Goal: Feedback & Contribution: Contribute content

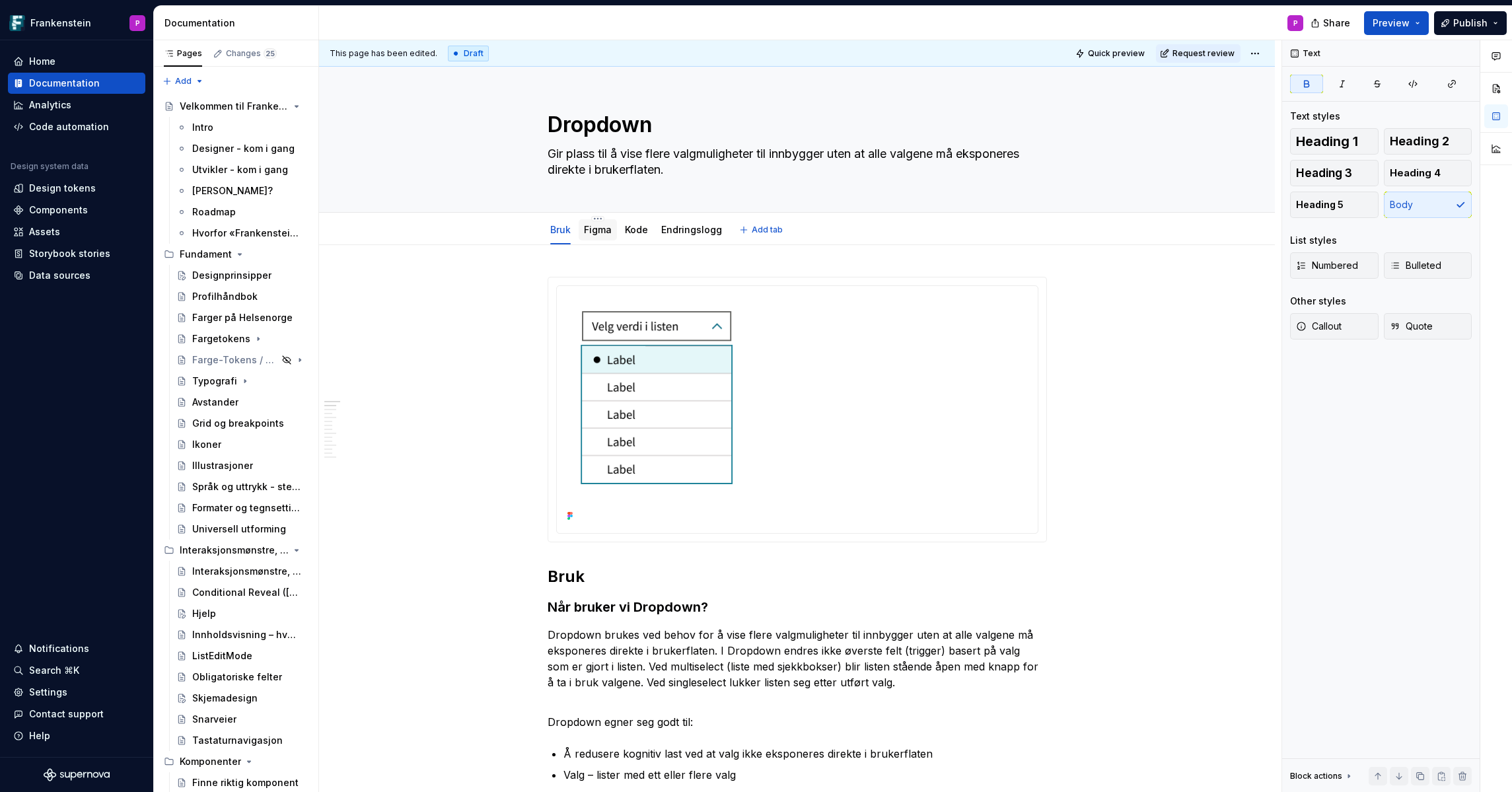
click at [595, 229] on link "Figma" at bounding box center [598, 229] width 28 height 11
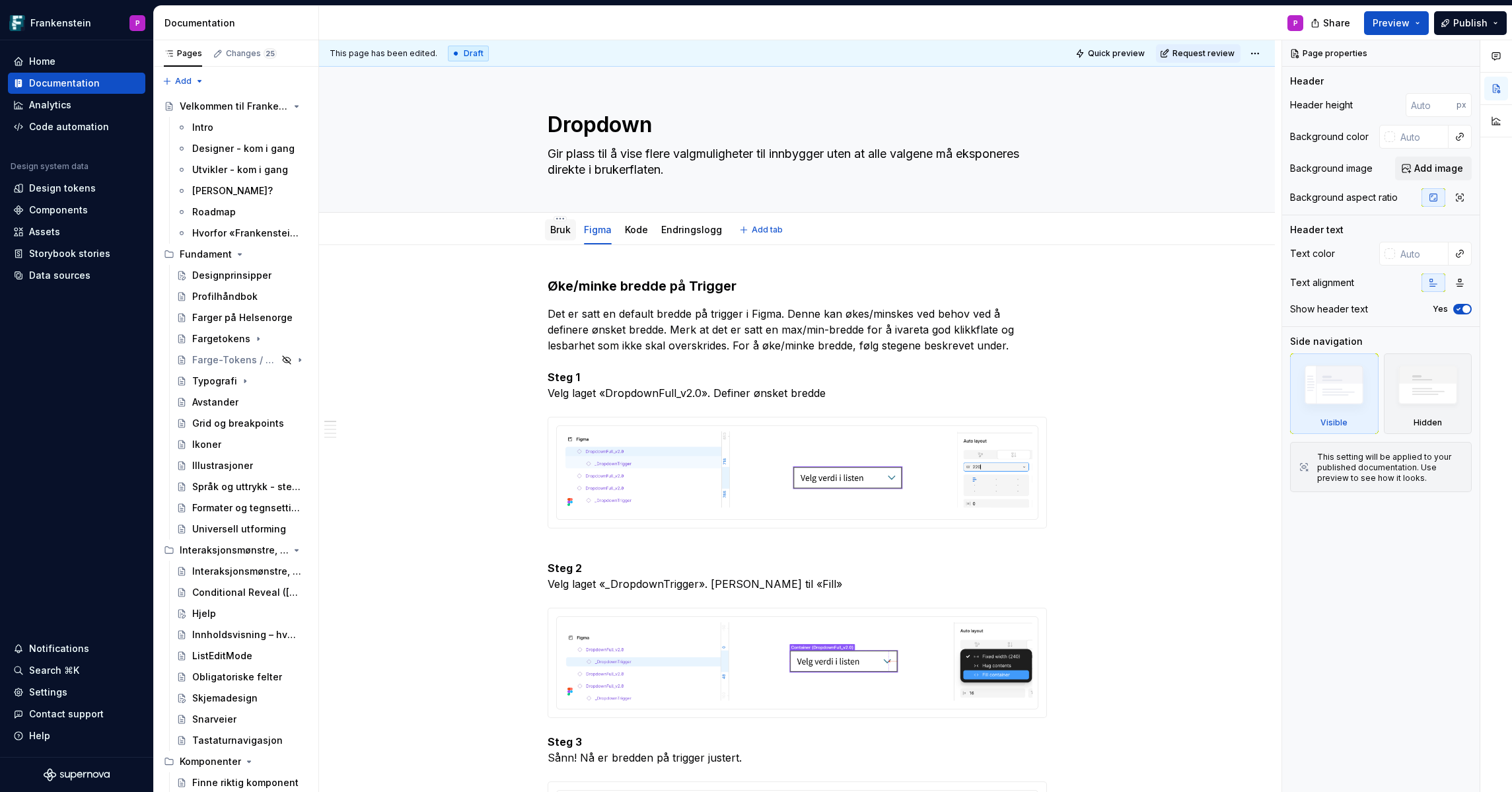
click at [563, 235] on div "Bruk" at bounding box center [560, 229] width 21 height 13
click at [564, 233] on link "Bruk" at bounding box center [560, 229] width 21 height 11
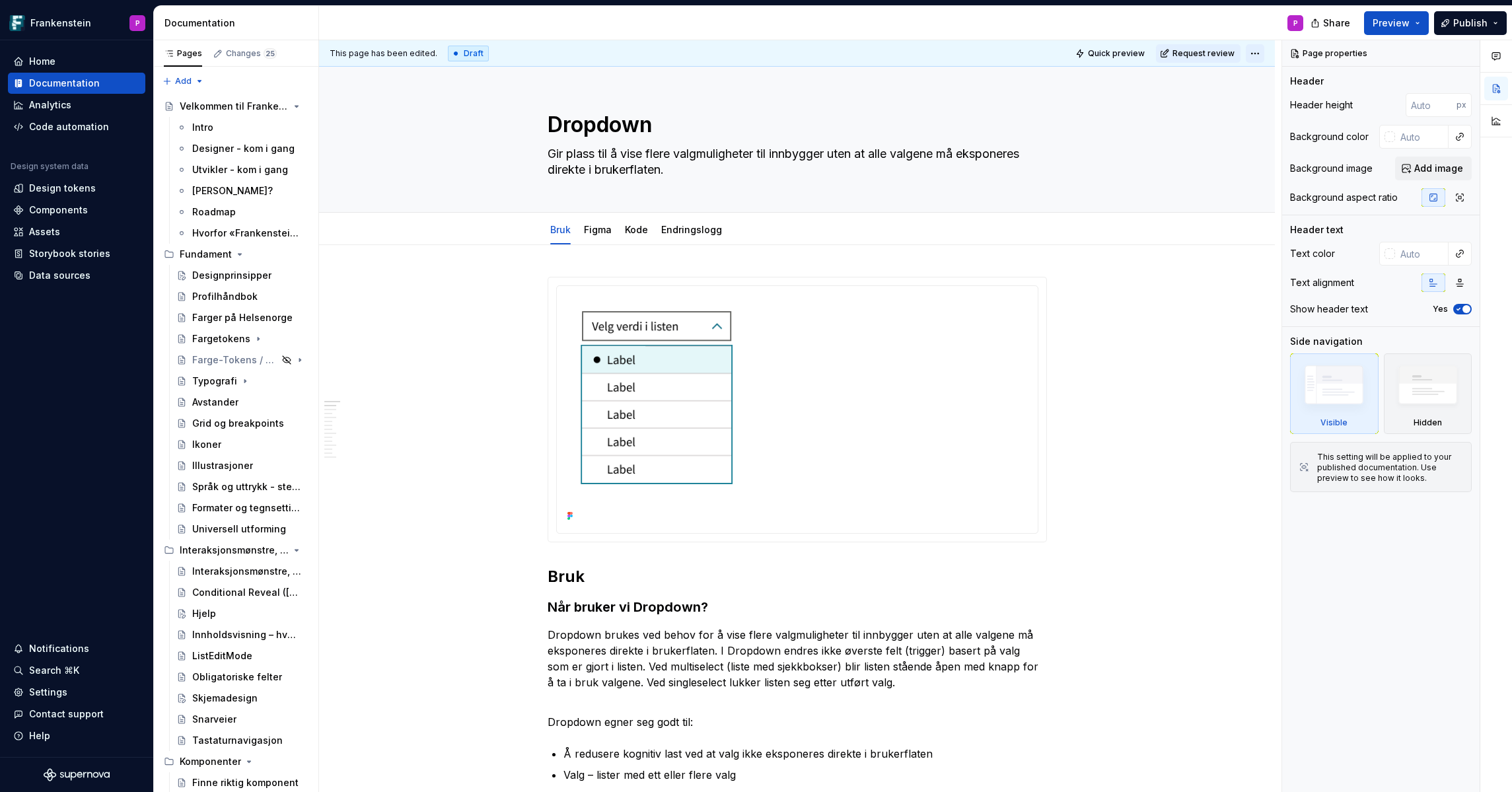
click at [1263, 54] on html "Frankenstein P Home Documentation Analytics Code automation Design system data …" at bounding box center [756, 396] width 1512 height 792
click at [1404, 147] on div "Ready for publish" at bounding box center [1438, 145] width 134 height 21
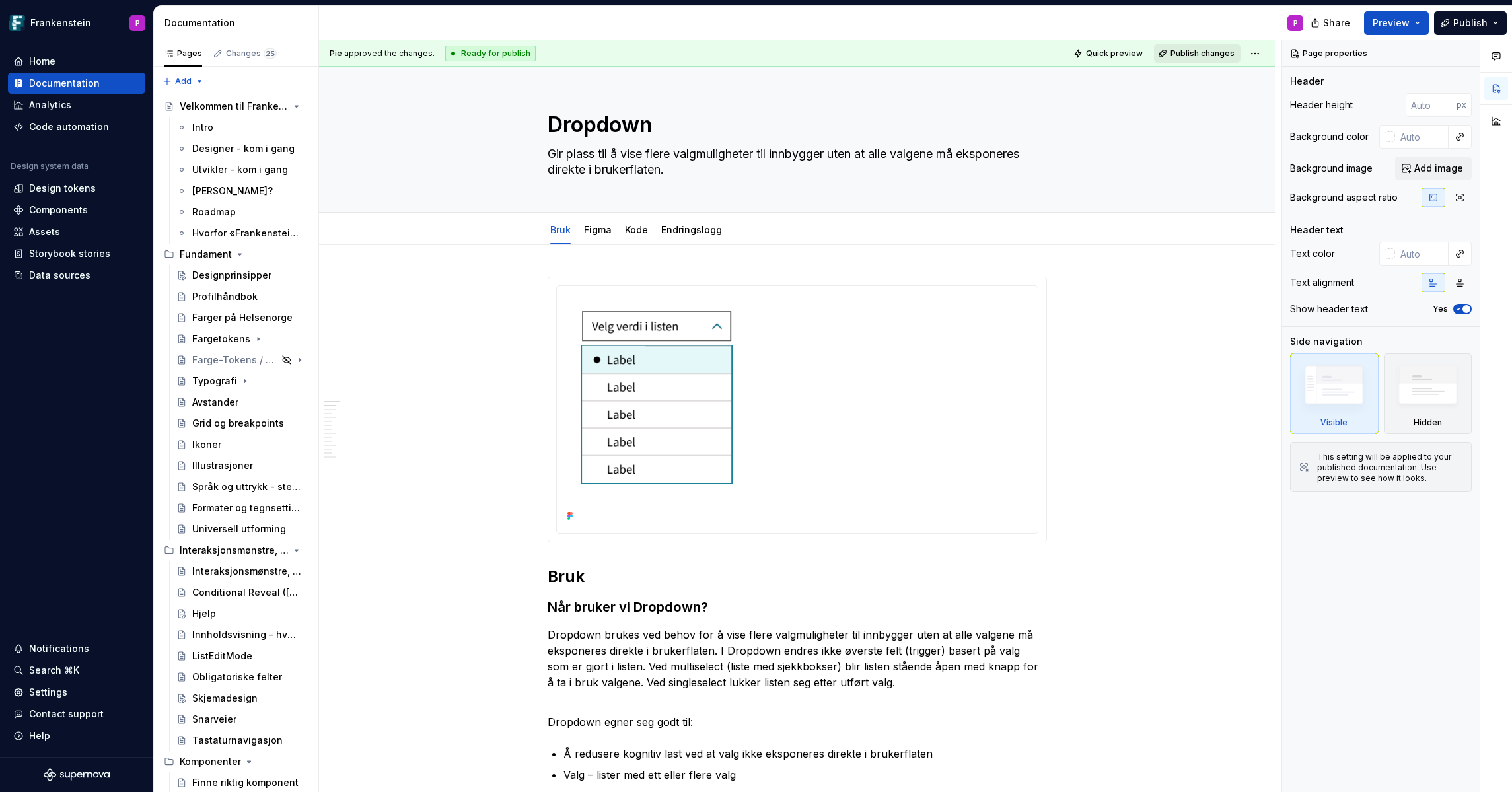
click at [1205, 57] on span "Publish changes" at bounding box center [1203, 54] width 64 height 10
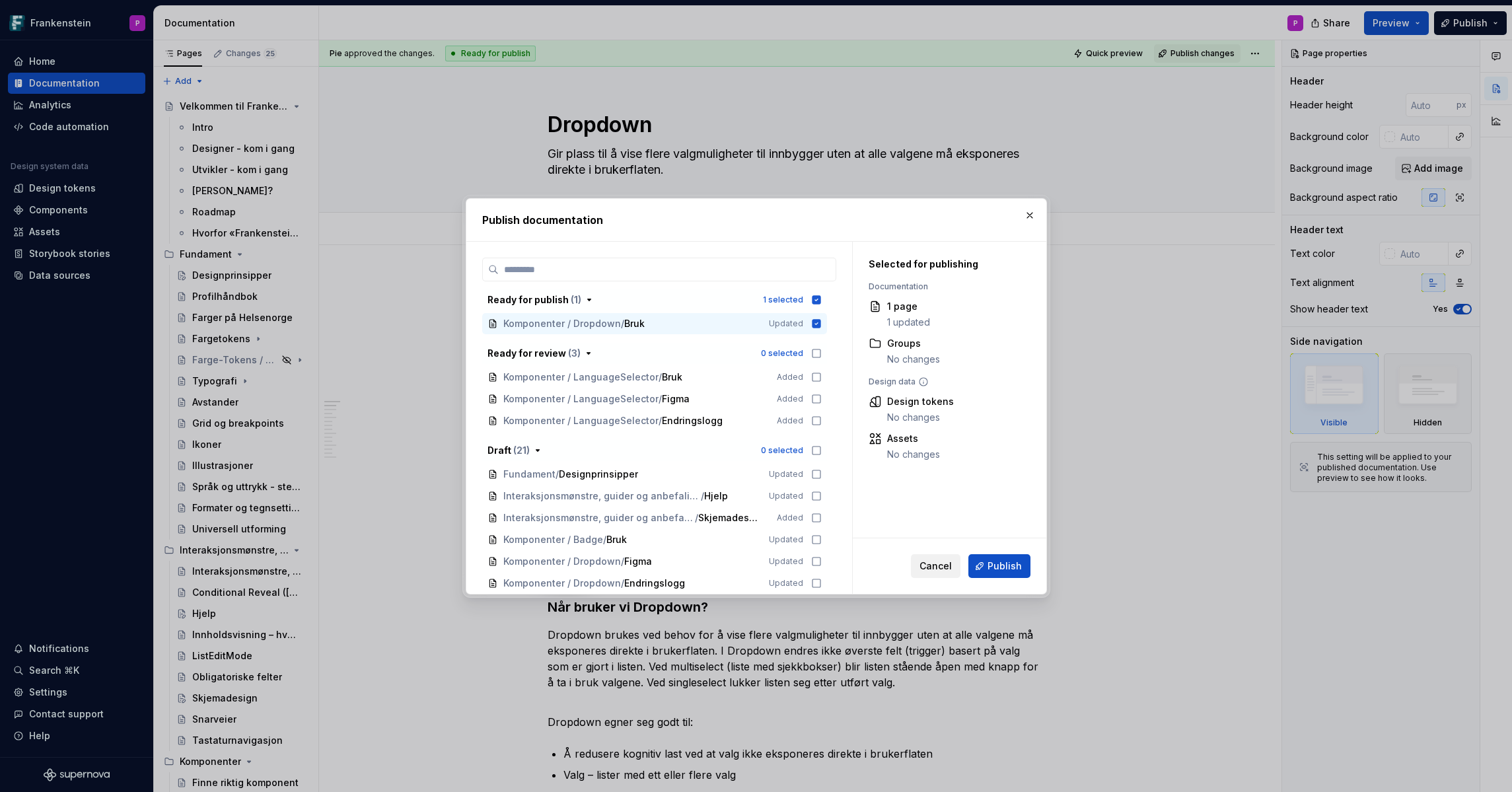
click at [929, 562] on span "Cancel" at bounding box center [935, 565] width 32 height 13
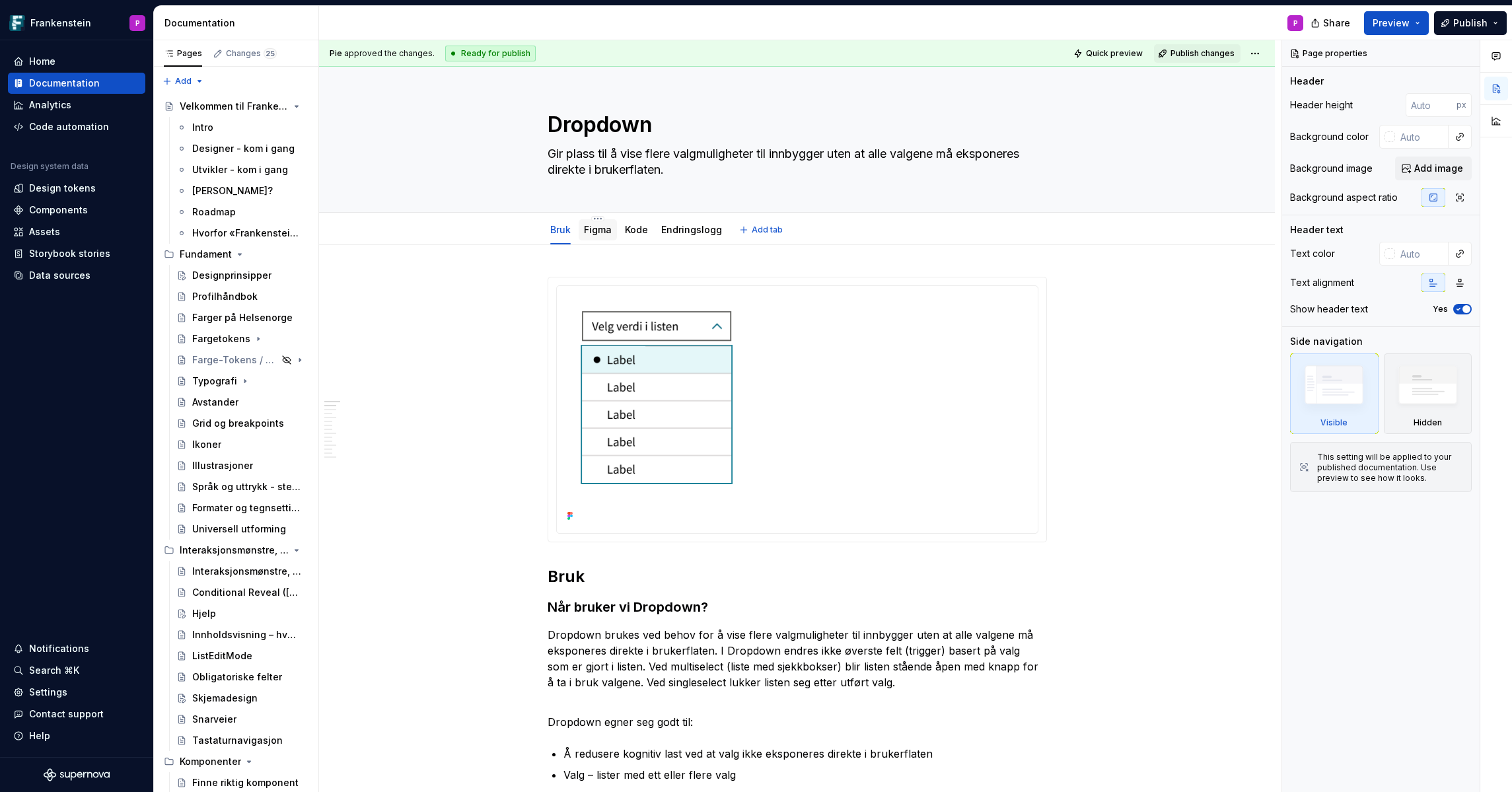
click at [592, 228] on link "Figma" at bounding box center [598, 229] width 28 height 11
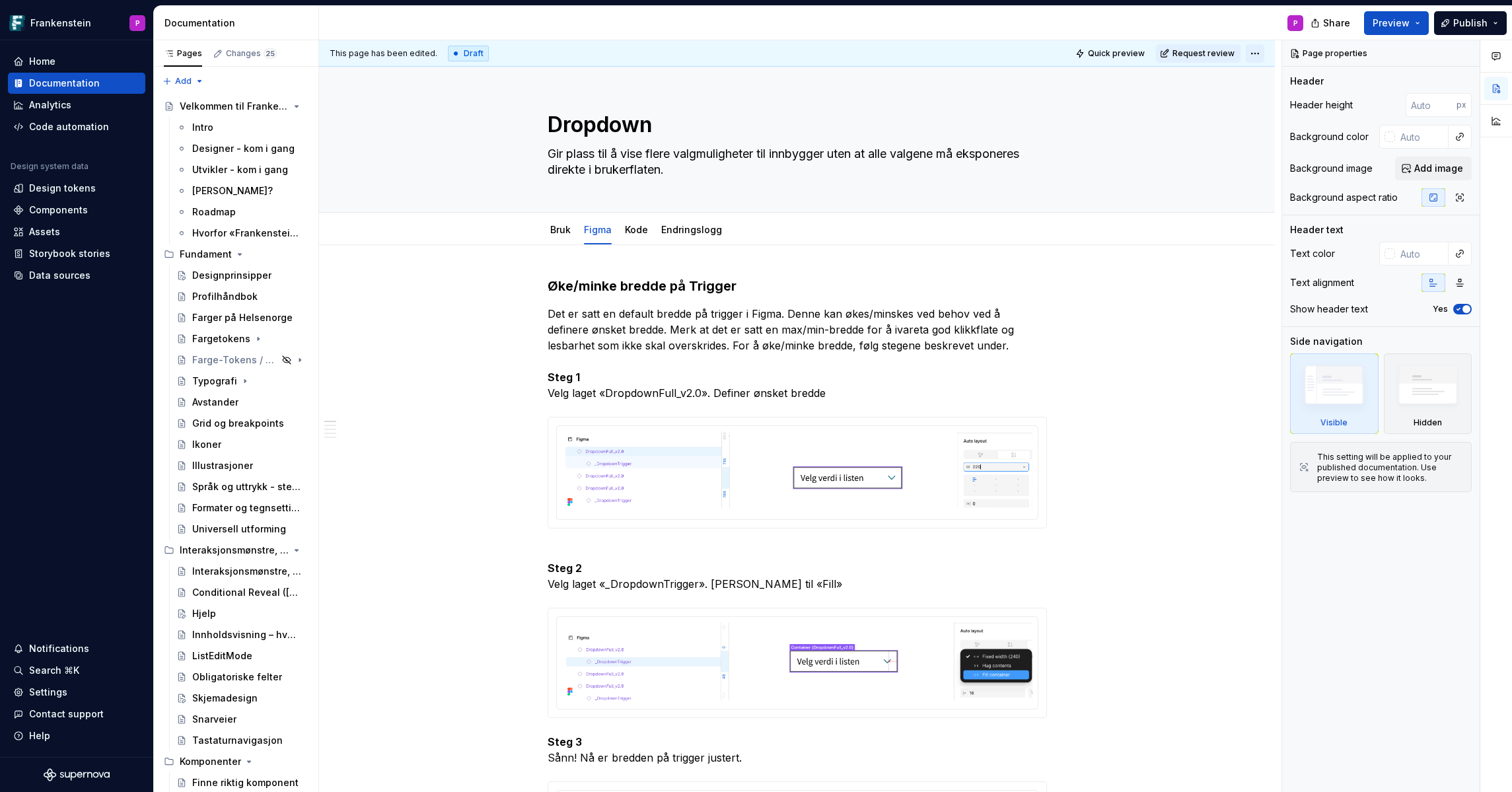
click at [1262, 52] on html "Frankenstein P Home Documentation Analytics Code automation Design system data …" at bounding box center [756, 396] width 1512 height 792
click at [1416, 143] on div "Ready for publish" at bounding box center [1454, 145] width 92 height 13
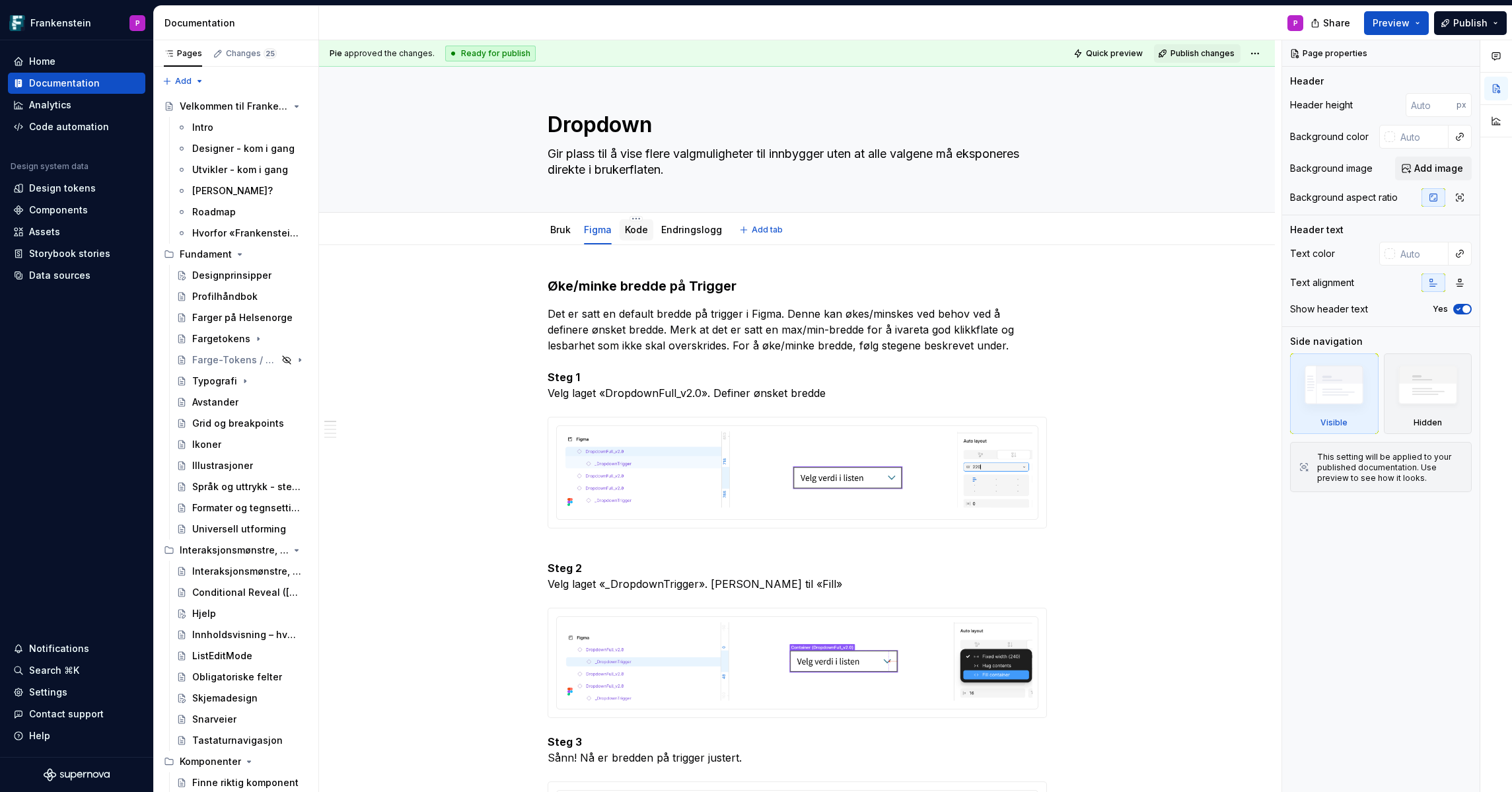
click at [639, 240] on div "Kode" at bounding box center [636, 229] width 34 height 21
click at [638, 235] on link "Kode" at bounding box center [636, 229] width 23 height 11
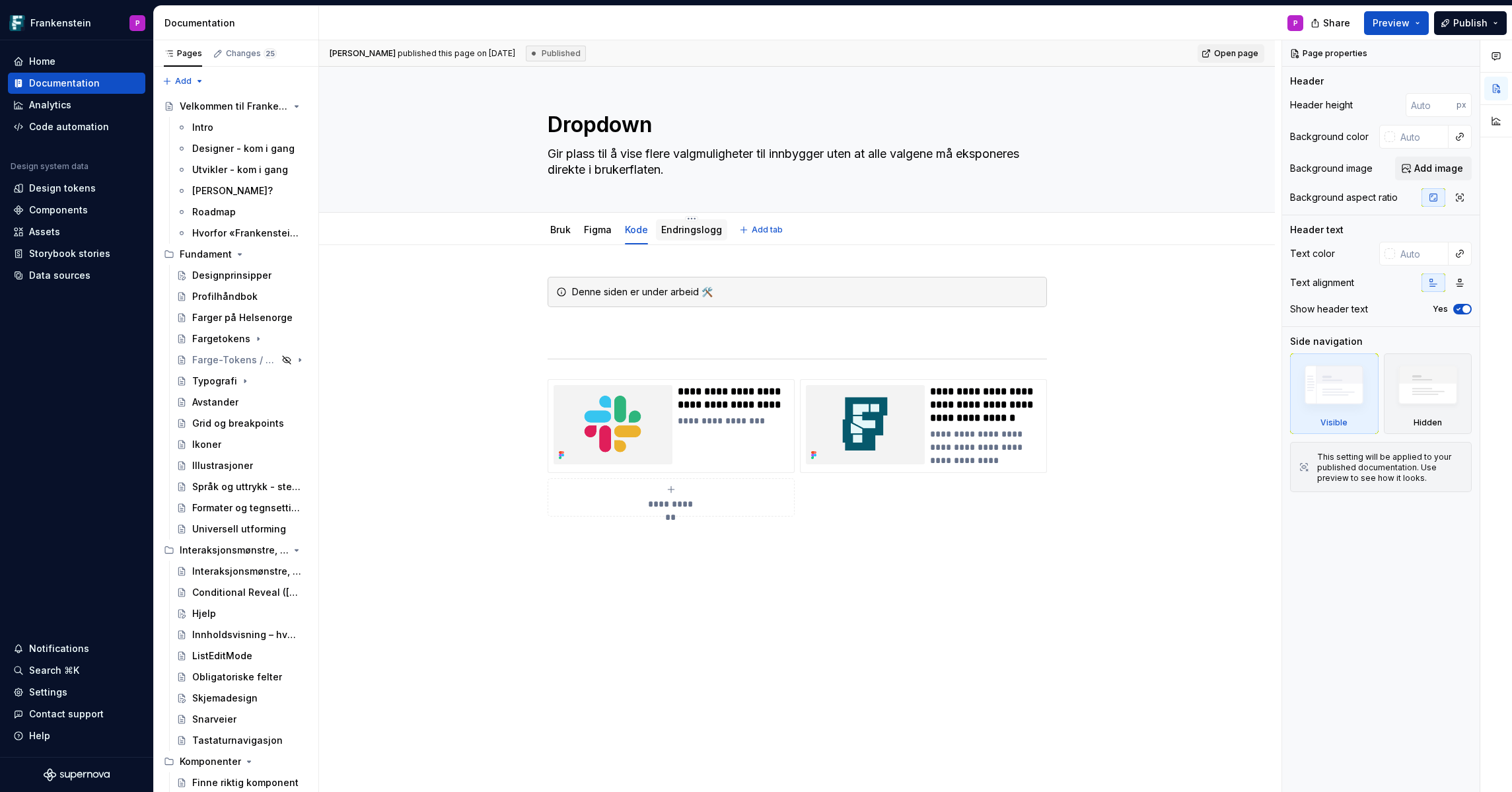
click at [683, 230] on link "Endringslogg" at bounding box center [692, 229] width 61 height 11
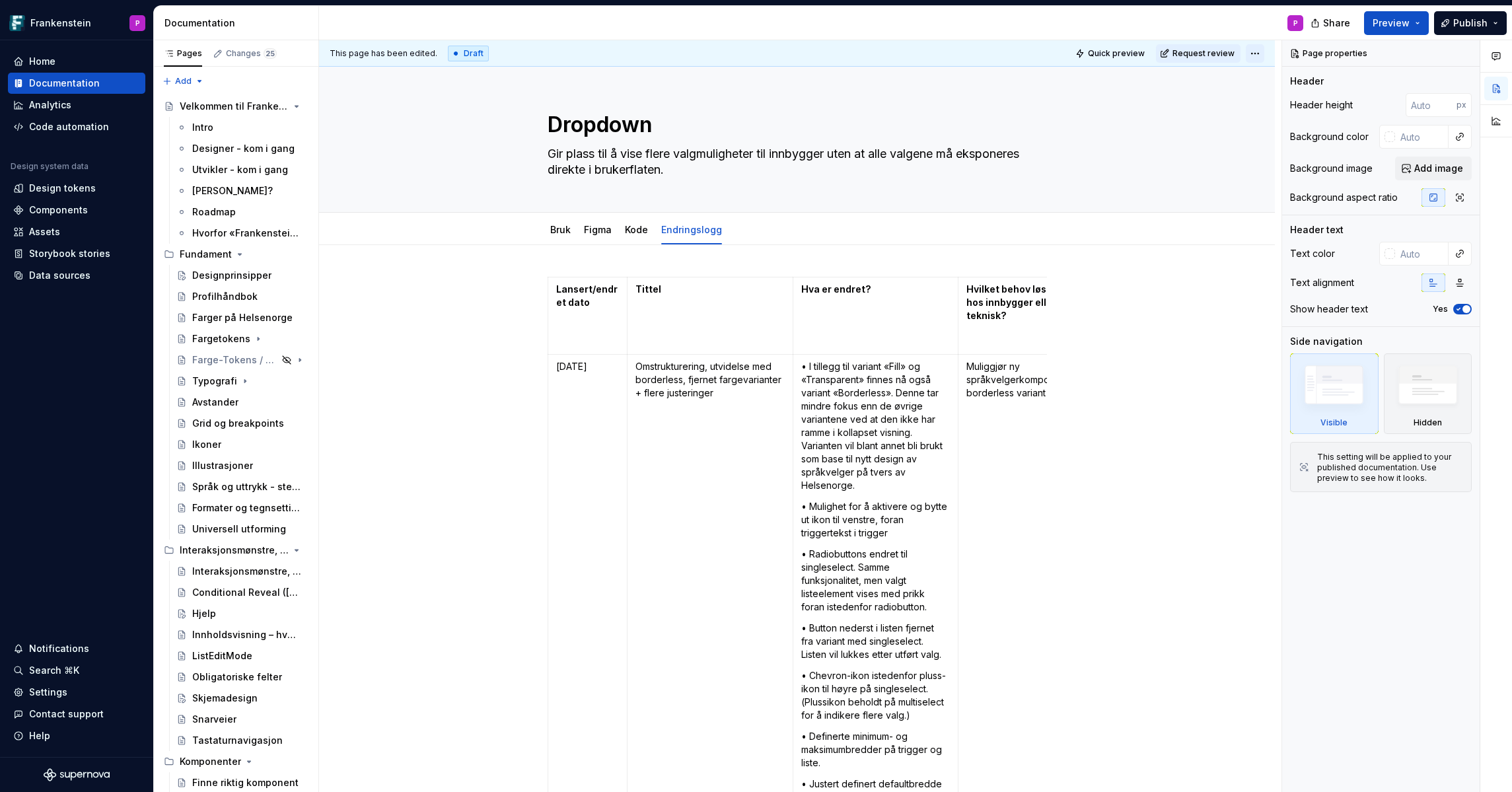
click at [1262, 55] on html "Frankenstein P Home Documentation Analytics Code automation Design system data …" at bounding box center [756, 396] width 1512 height 792
click at [1415, 139] on div "Ready for publish" at bounding box center [1454, 145] width 92 height 13
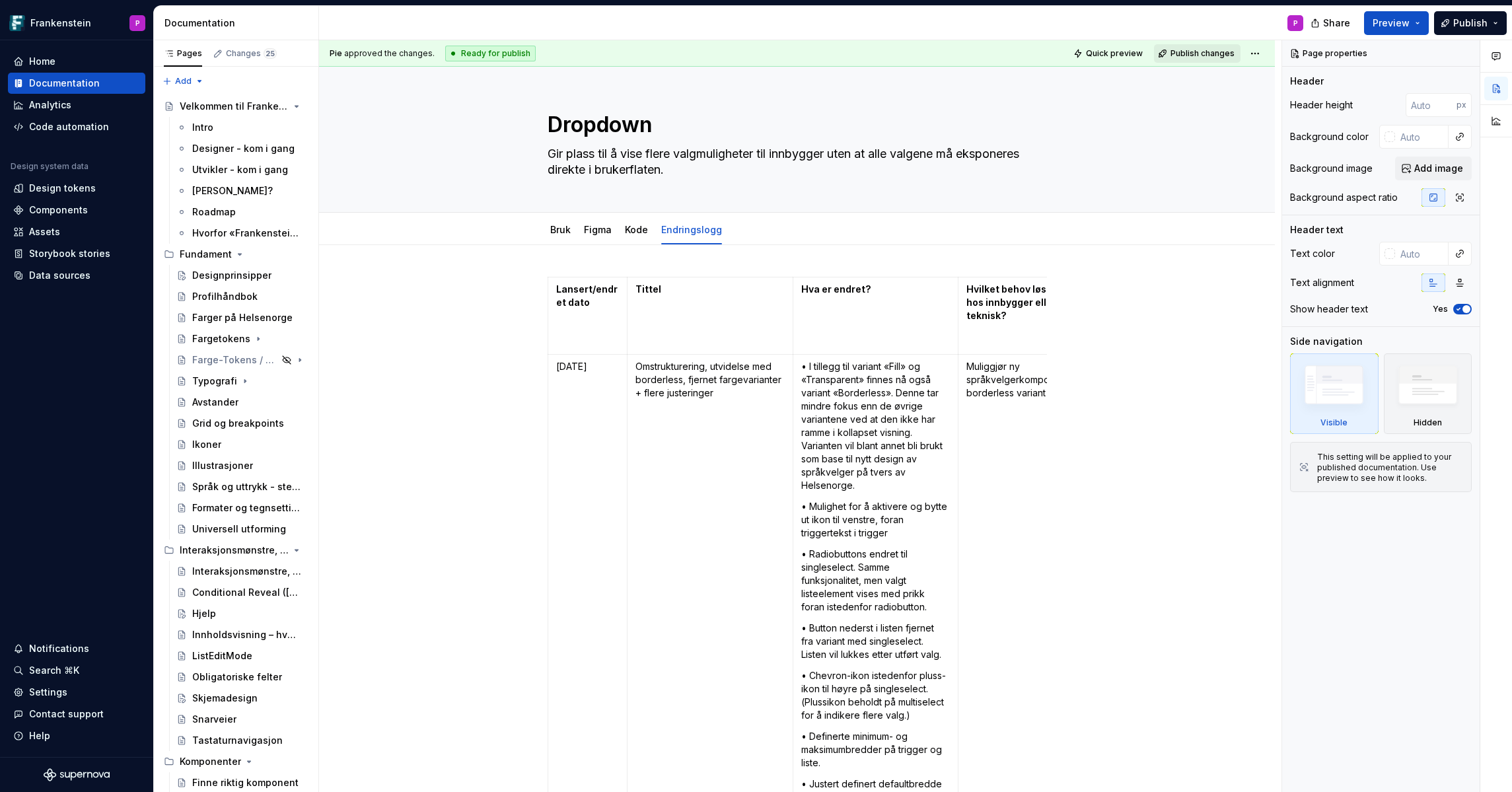
click at [1212, 48] on span "Publish changes" at bounding box center [1203, 54] width 64 height 10
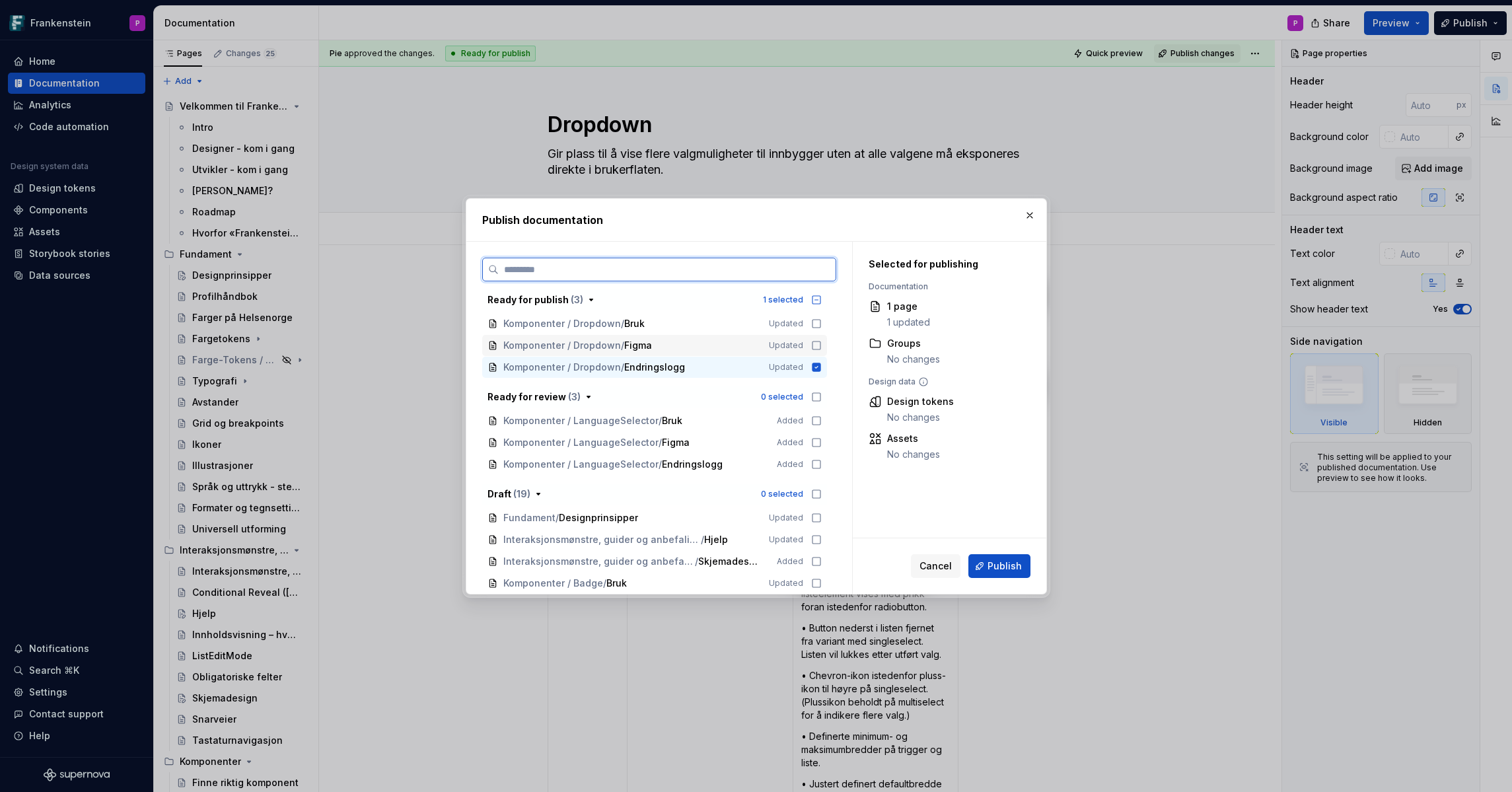
click at [822, 345] on icon at bounding box center [817, 345] width 10 height 10
click at [820, 319] on icon at bounding box center [816, 323] width 8 height 8
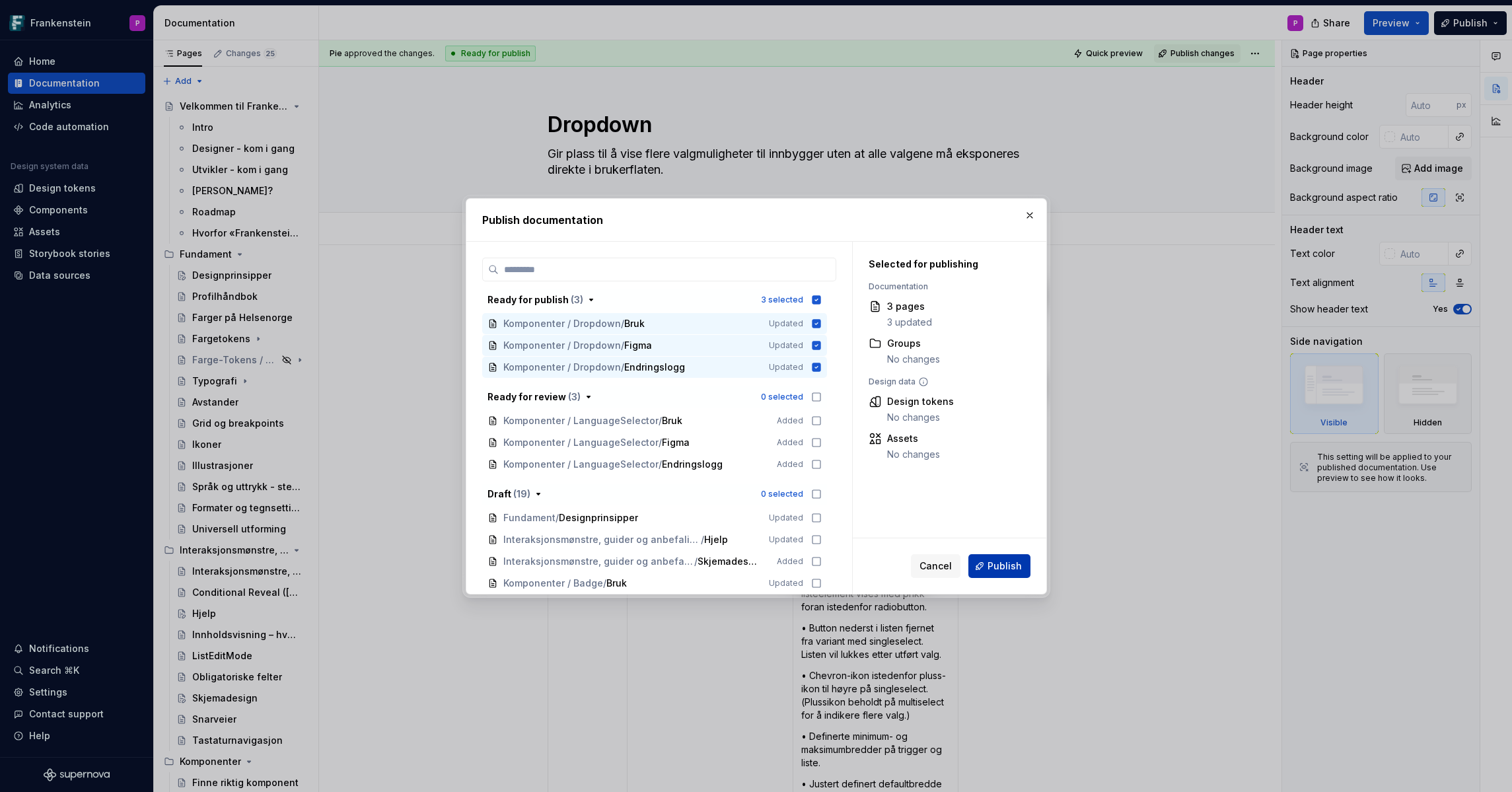
click at [997, 570] on span "Publish" at bounding box center [1005, 565] width 35 height 13
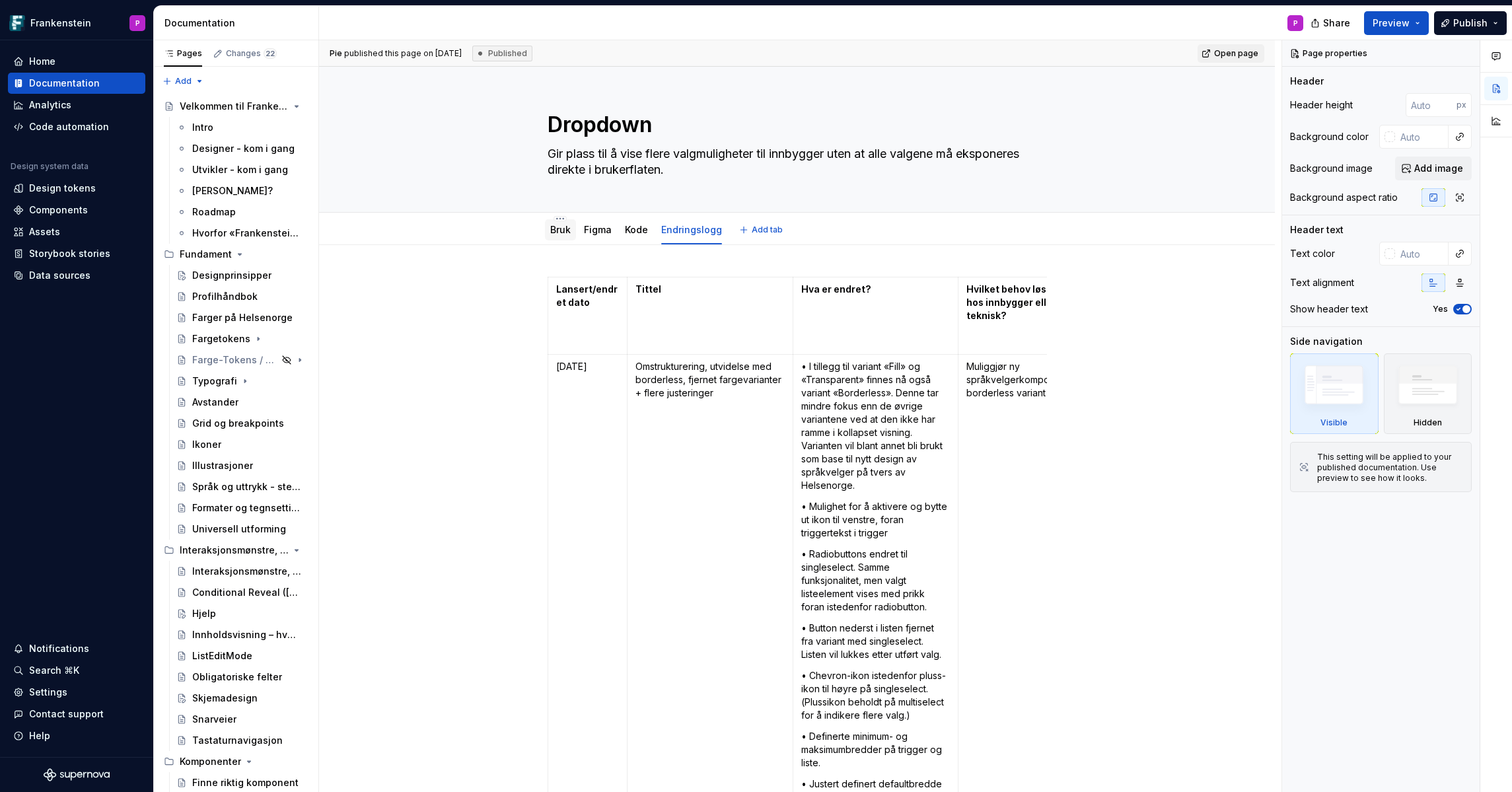
click at [570, 233] on link "Bruk" at bounding box center [560, 229] width 21 height 11
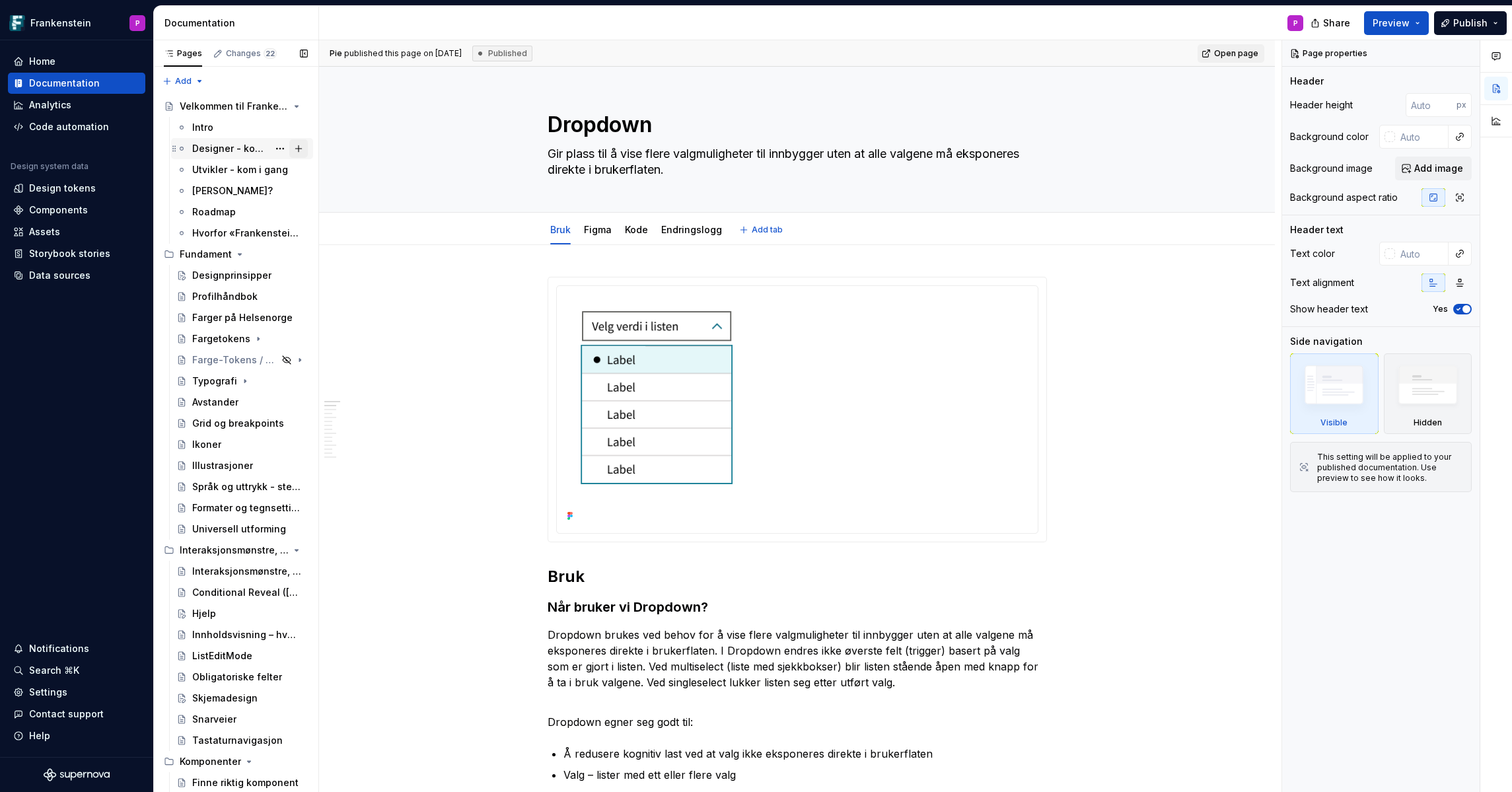
type textarea "*"
click at [68, 206] on div "Components" at bounding box center [59, 209] width 59 height 13
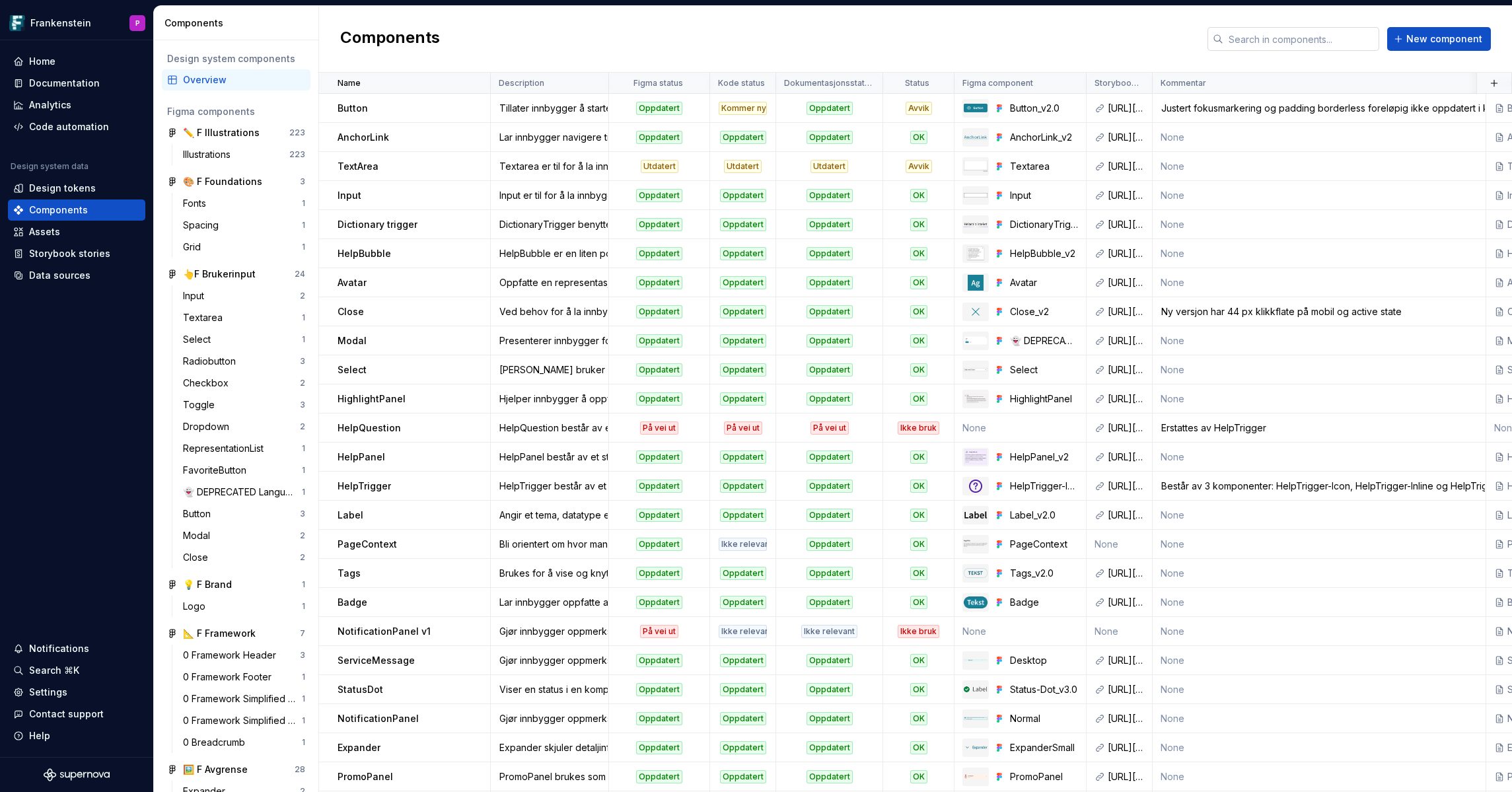
click at [1263, 43] on input "text" at bounding box center [1302, 38] width 156 height 23
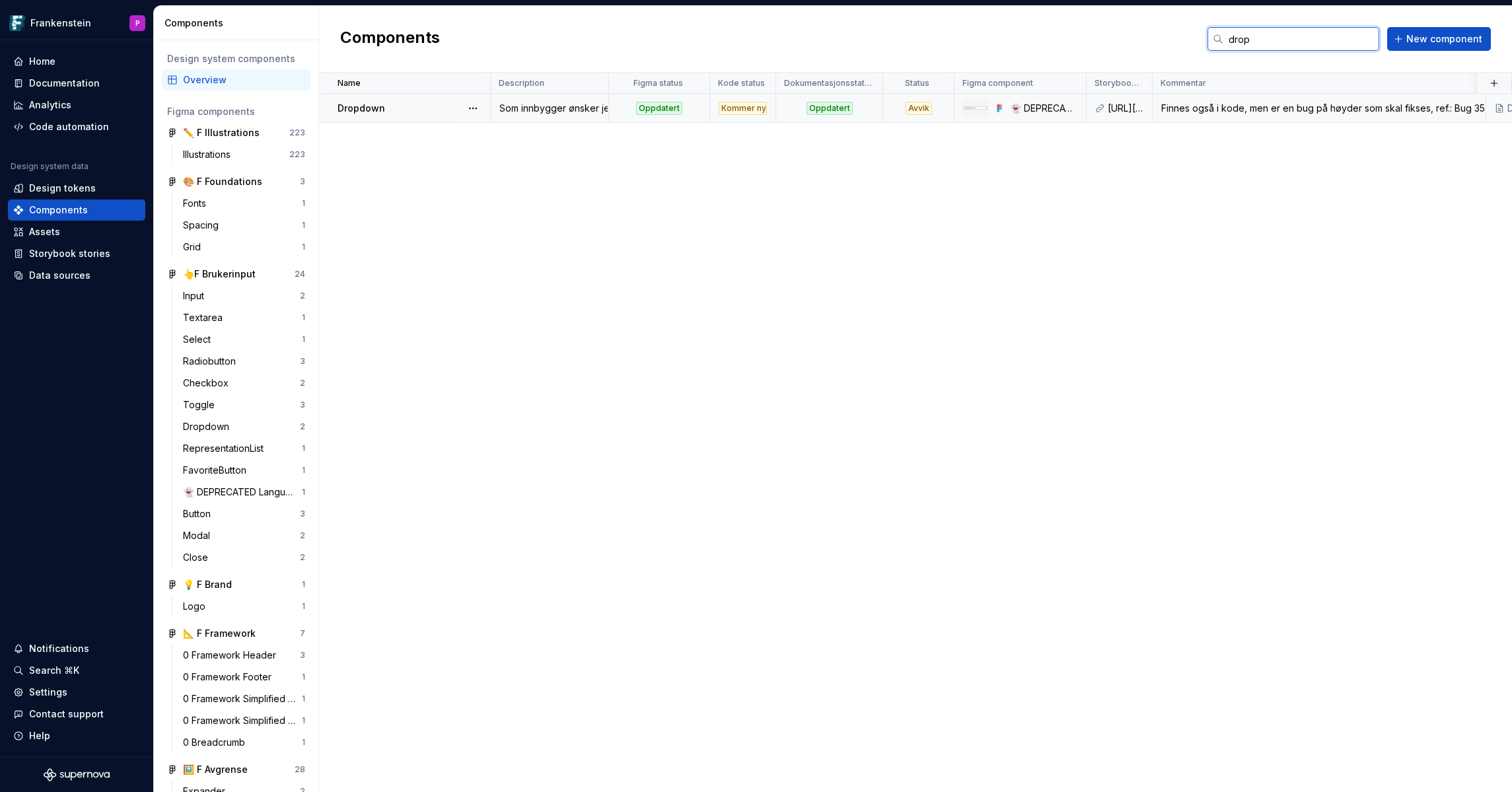
type input "drop"
click at [1262, 114] on div "Finnes også i kode, men er en bug på høyder som skal fikses, ref.: Bug 356673: …" at bounding box center [1319, 107] width 332 height 13
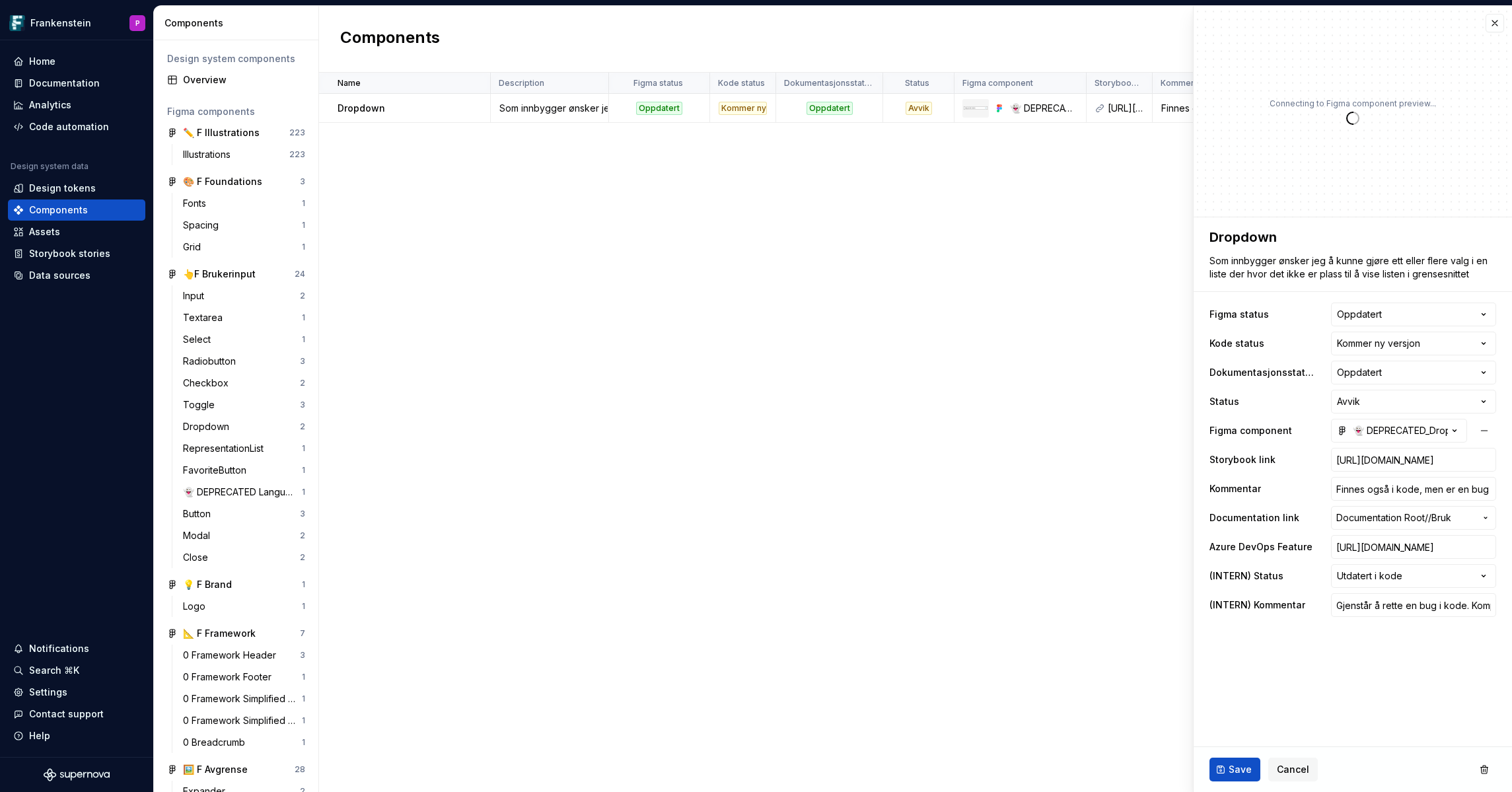
type textarea "*"
click at [1453, 435] on icon "button" at bounding box center [1454, 430] width 13 height 13
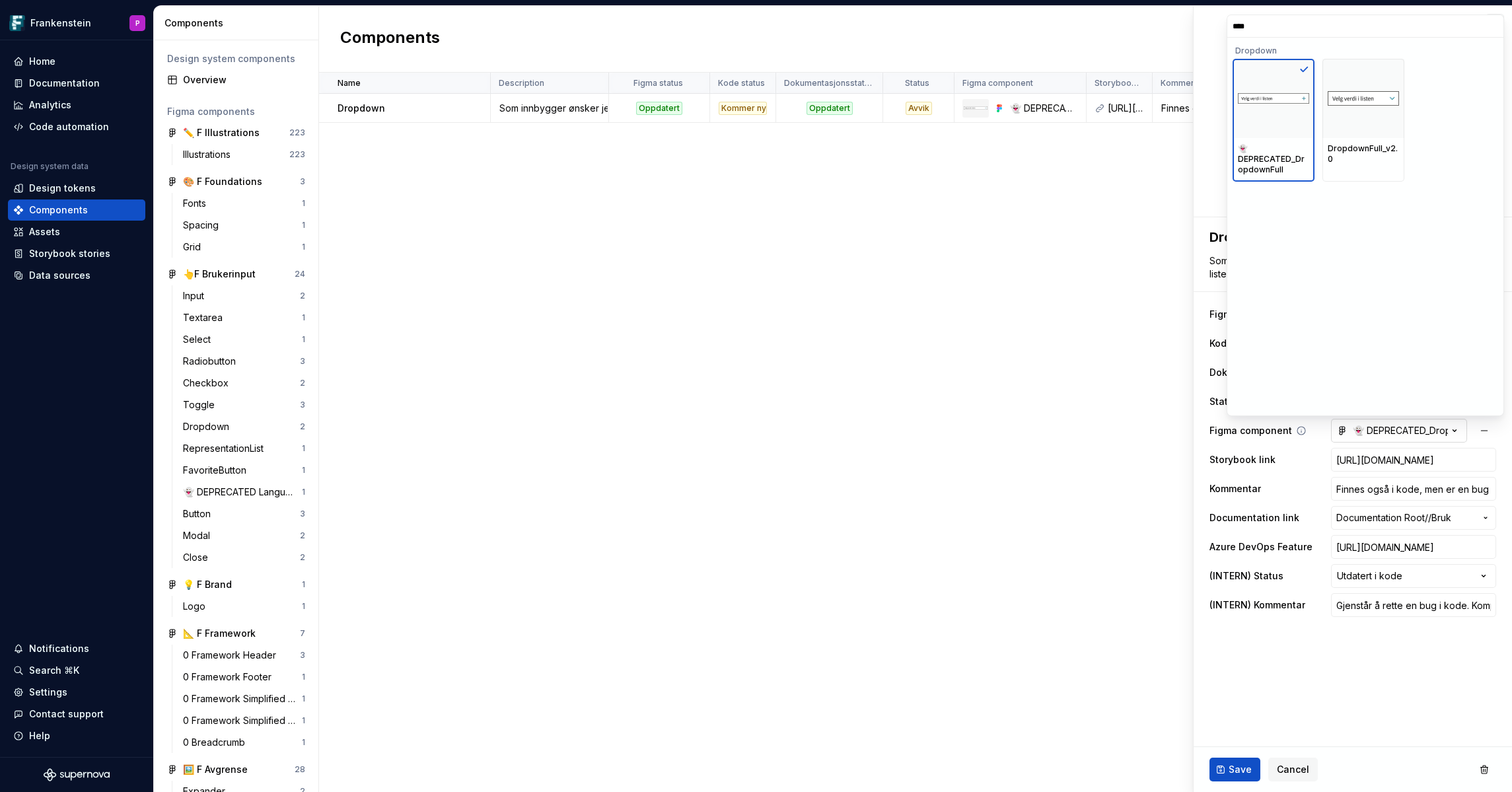
type input "****"
click at [1350, 140] on div "DropdownFull_v2.0" at bounding box center [1363, 154] width 82 height 33
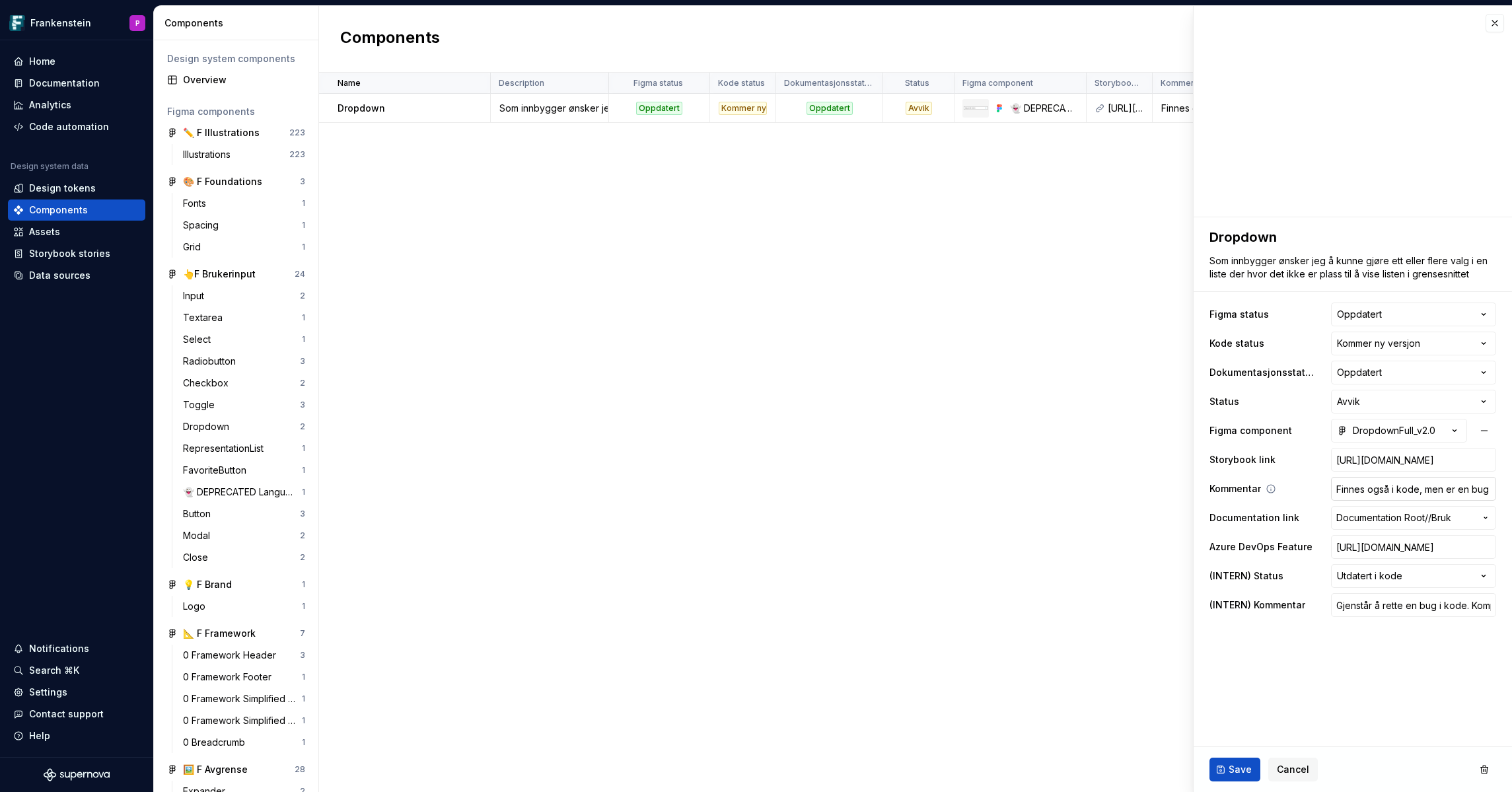
click at [1365, 487] on input "Finnes også i kode, men er en bug på høyder som skal fikses, ref.: Bug 356673: …" at bounding box center [1413, 488] width 165 height 23
click at [1394, 490] on input "Finnes også i kode, men er en bug på høyder som skal fikses, ref.: Bug 356673: …" at bounding box center [1413, 488] width 165 height 23
click at [1425, 489] on input "Finnes også i kode, men er en bug på høyder som skal fikses, ref.: Bug 356673: …" at bounding box center [1413, 488] width 165 height 23
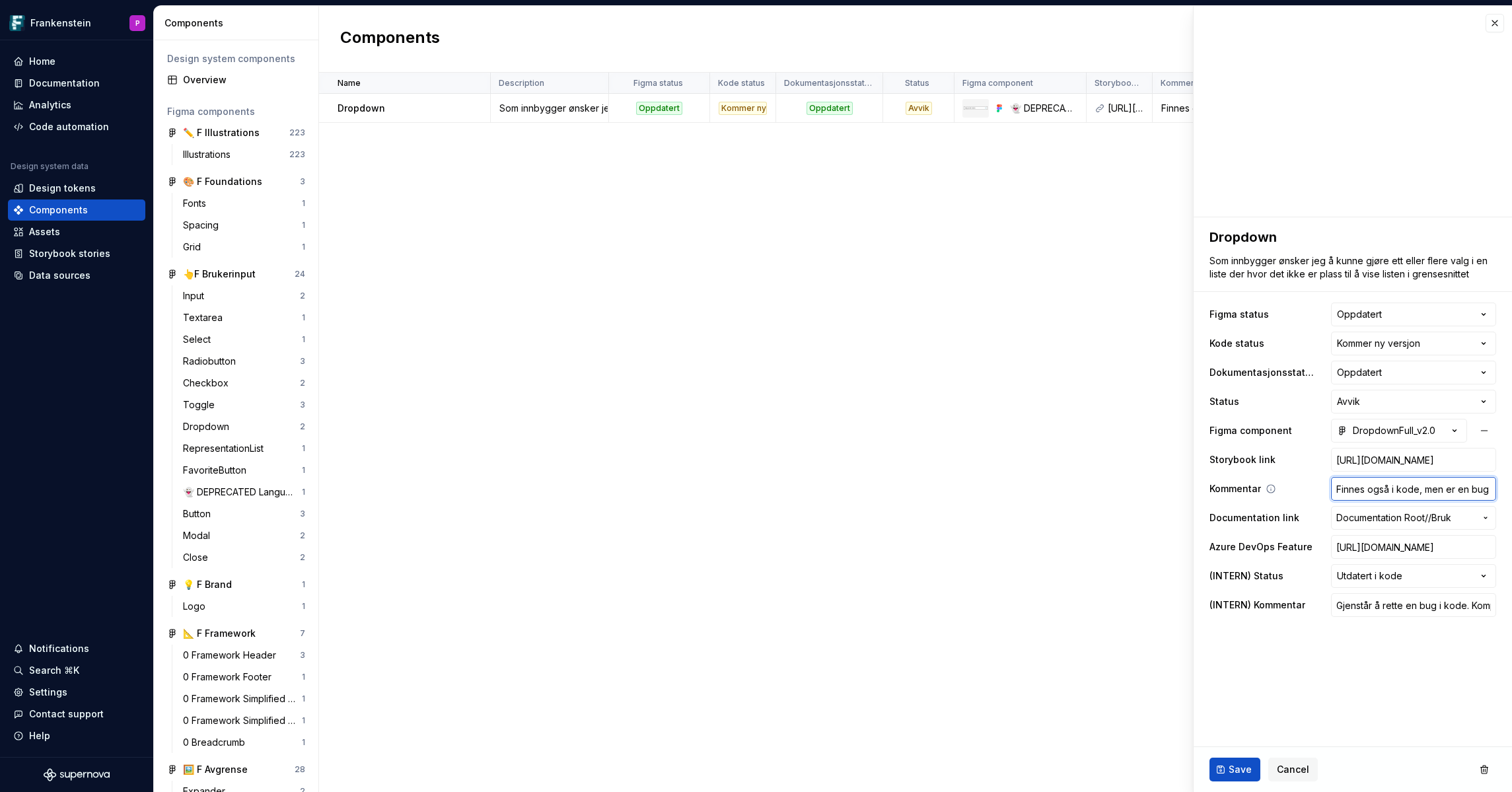
click at [1425, 489] on input "Finnes også i kode, men er en bug på høyder som skal fikses, ref.: Bug 356673: …" at bounding box center [1413, 488] width 165 height 23
type textarea "*"
click at [1399, 606] on input "Gjenstår å rette en bug i kode. Komponenten har feil høyde. Ref bug: Bug 356673…" at bounding box center [1413, 604] width 165 height 23
type textarea "*"
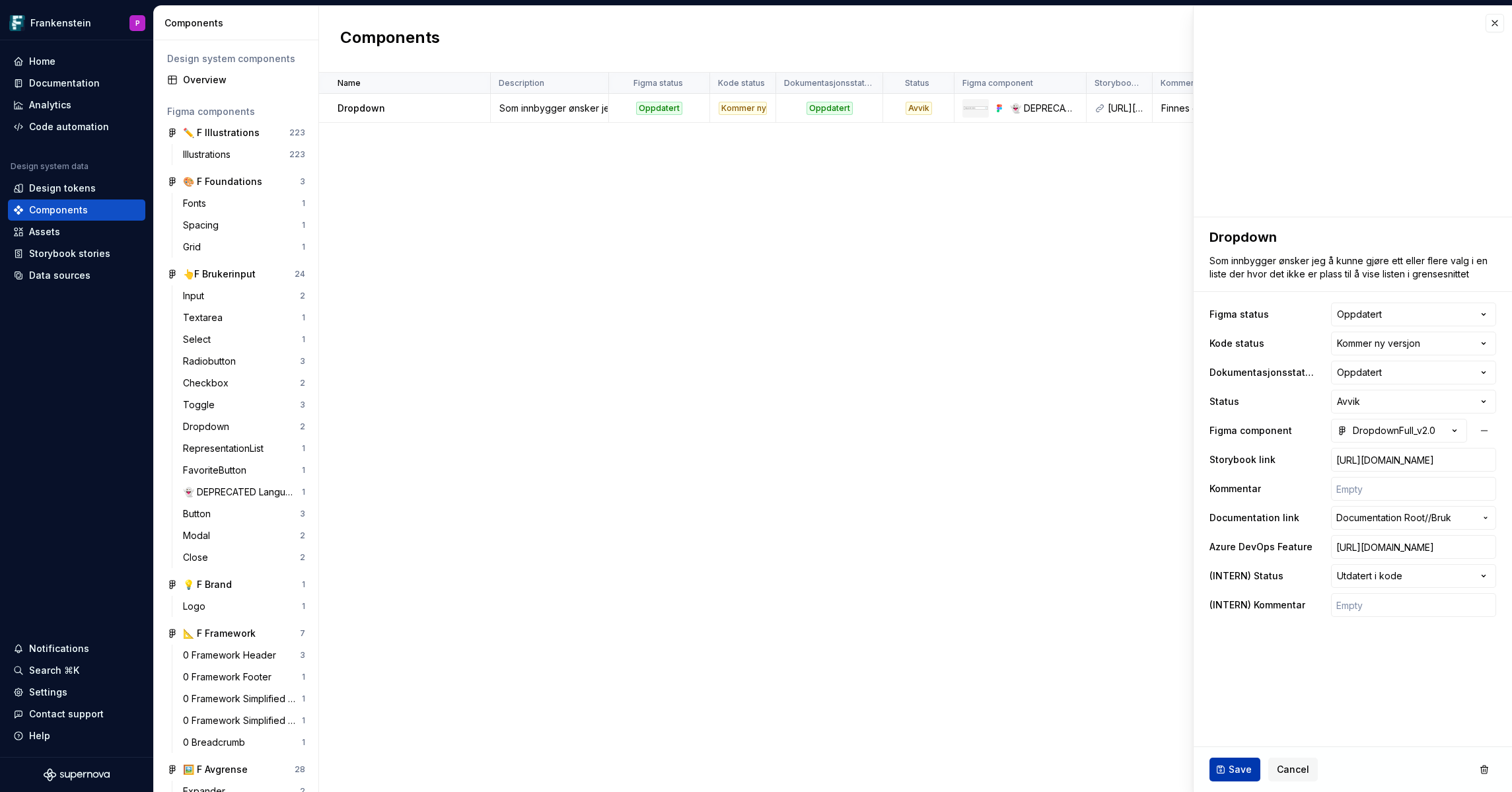
click at [1226, 764] on button "Save" at bounding box center [1235, 769] width 51 height 23
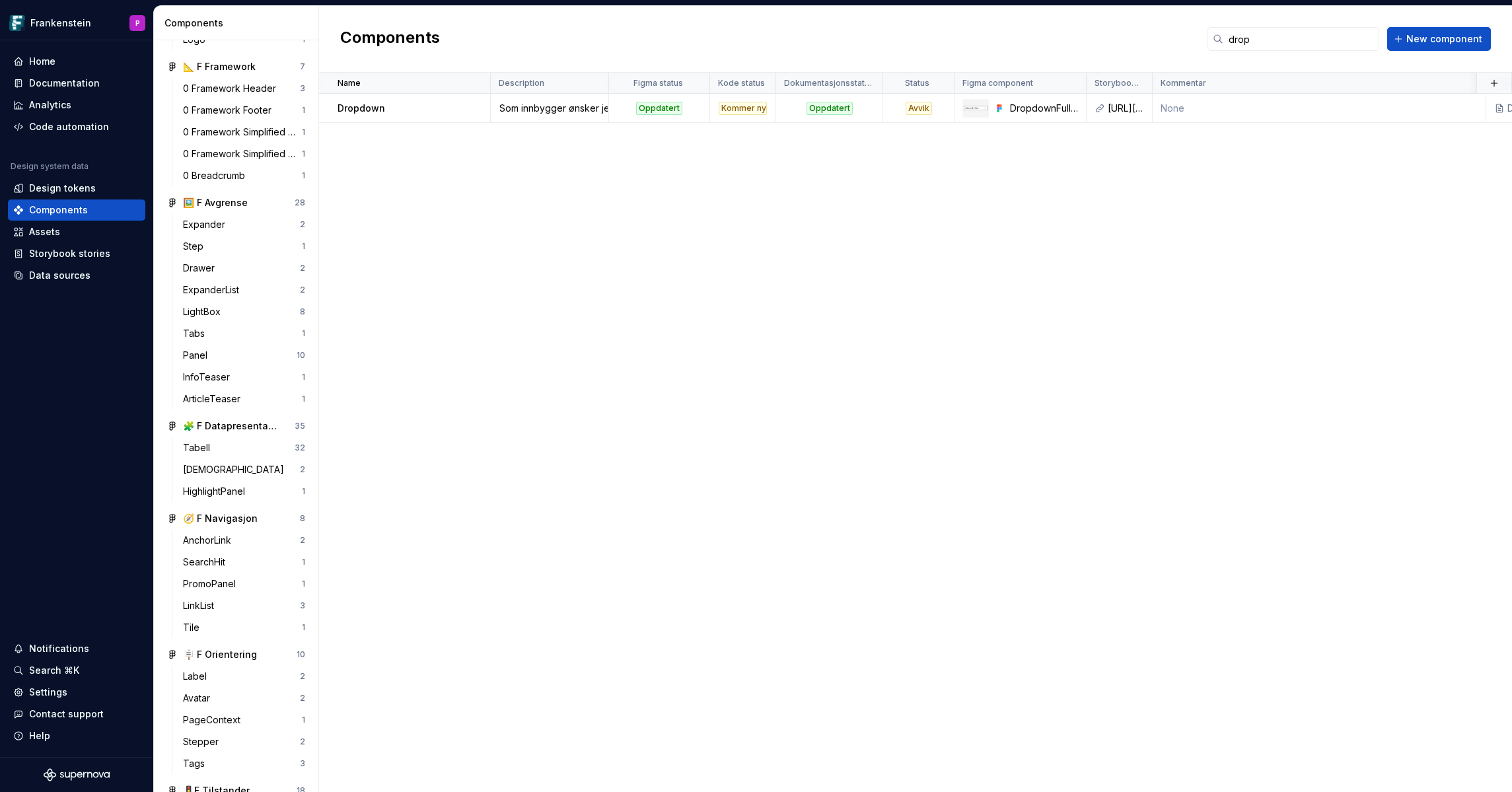
scroll to position [943, 0]
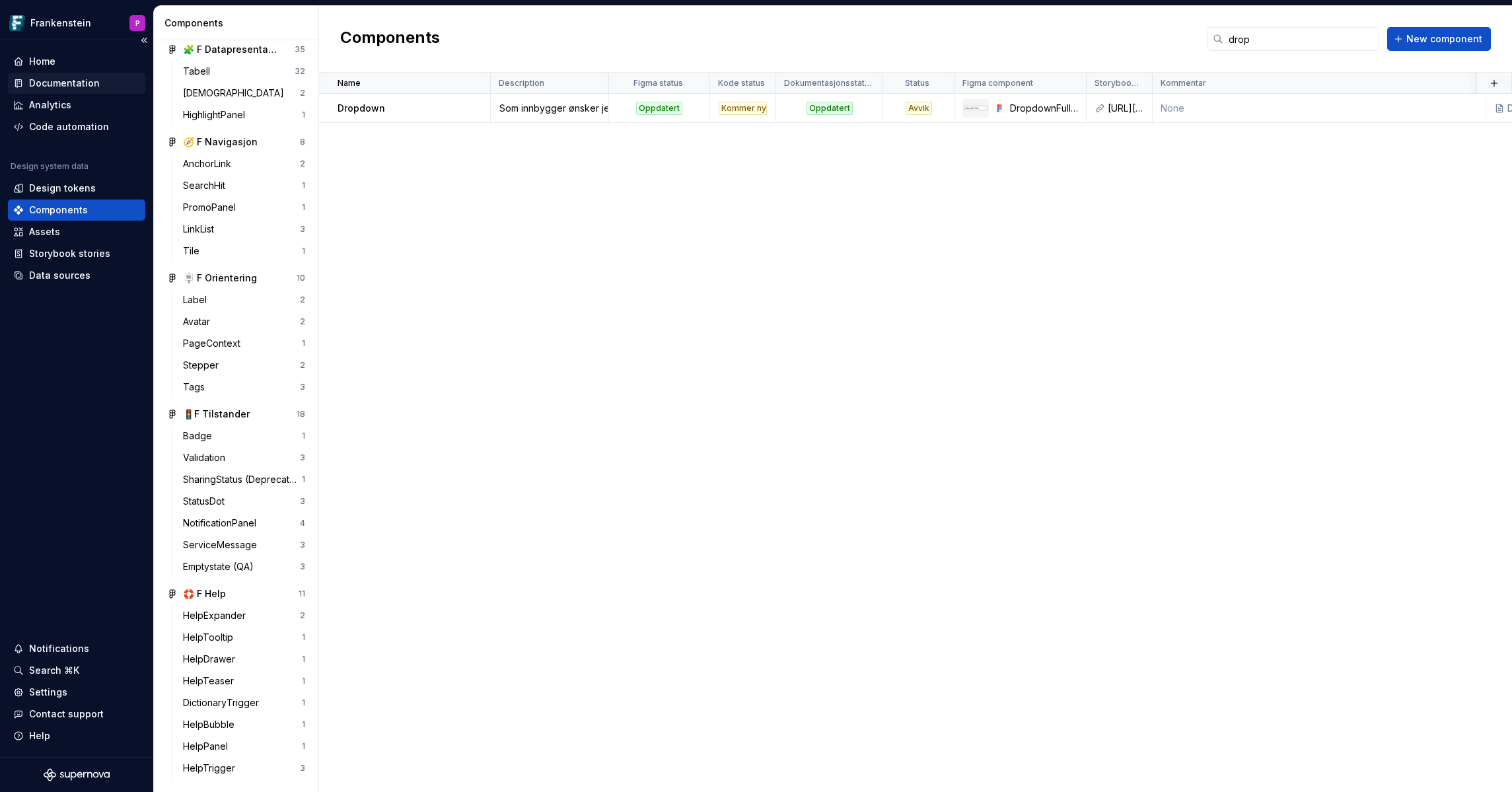
click at [52, 83] on div "Documentation" at bounding box center [65, 82] width 71 height 13
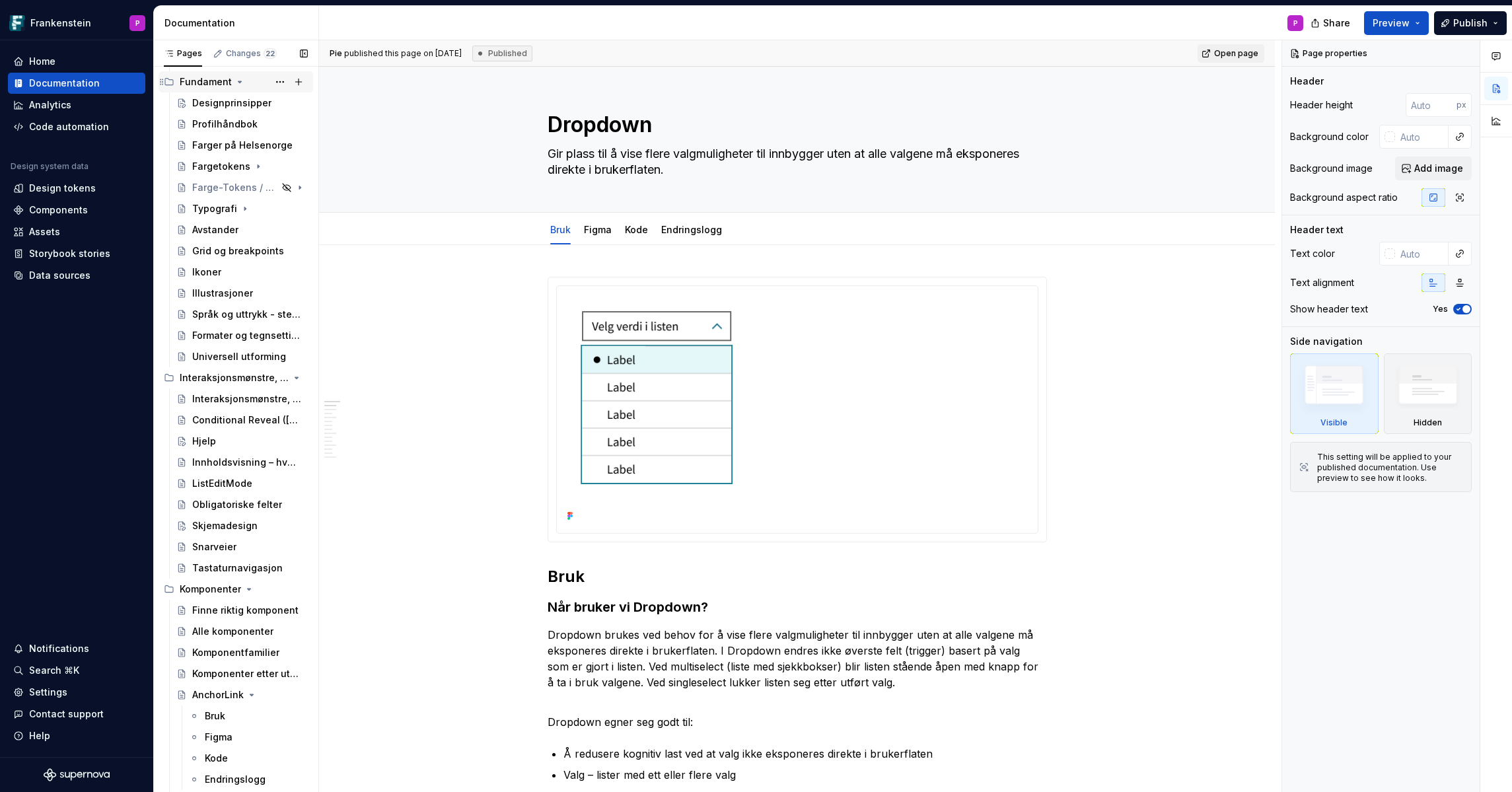
scroll to position [209, 0]
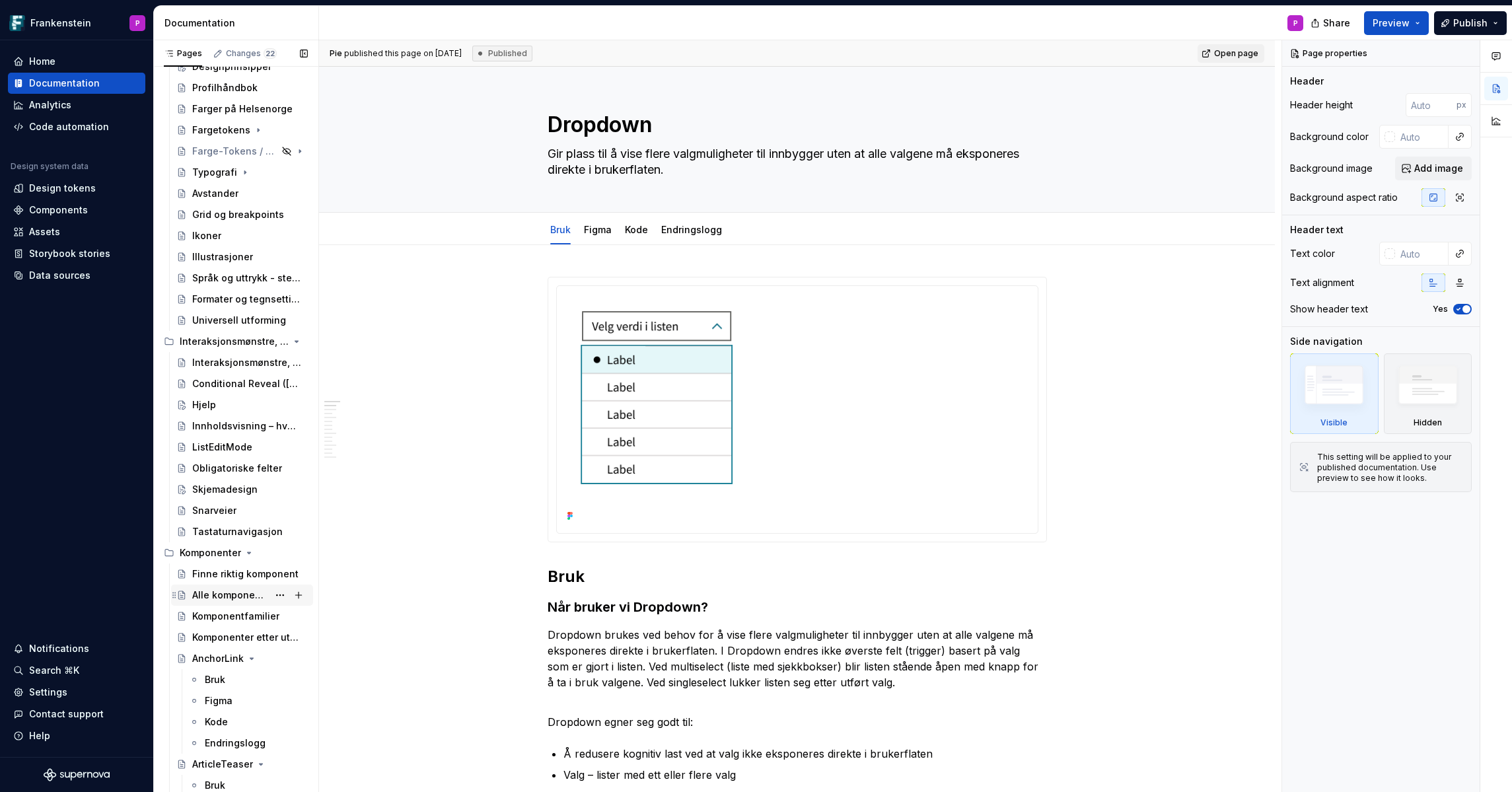
click at [203, 594] on div "Alle komponenter" at bounding box center [230, 595] width 76 height 13
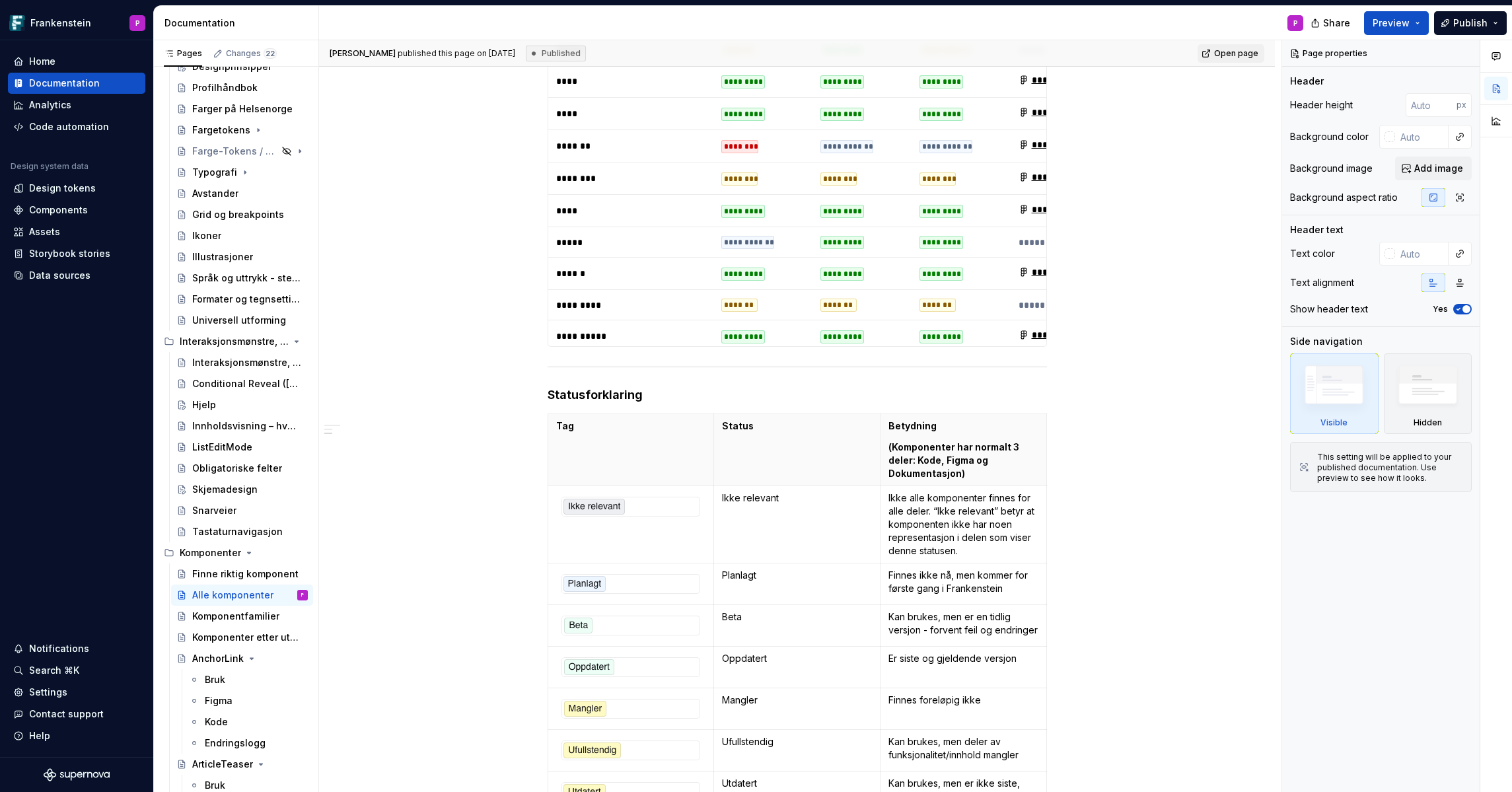
scroll to position [3059, 0]
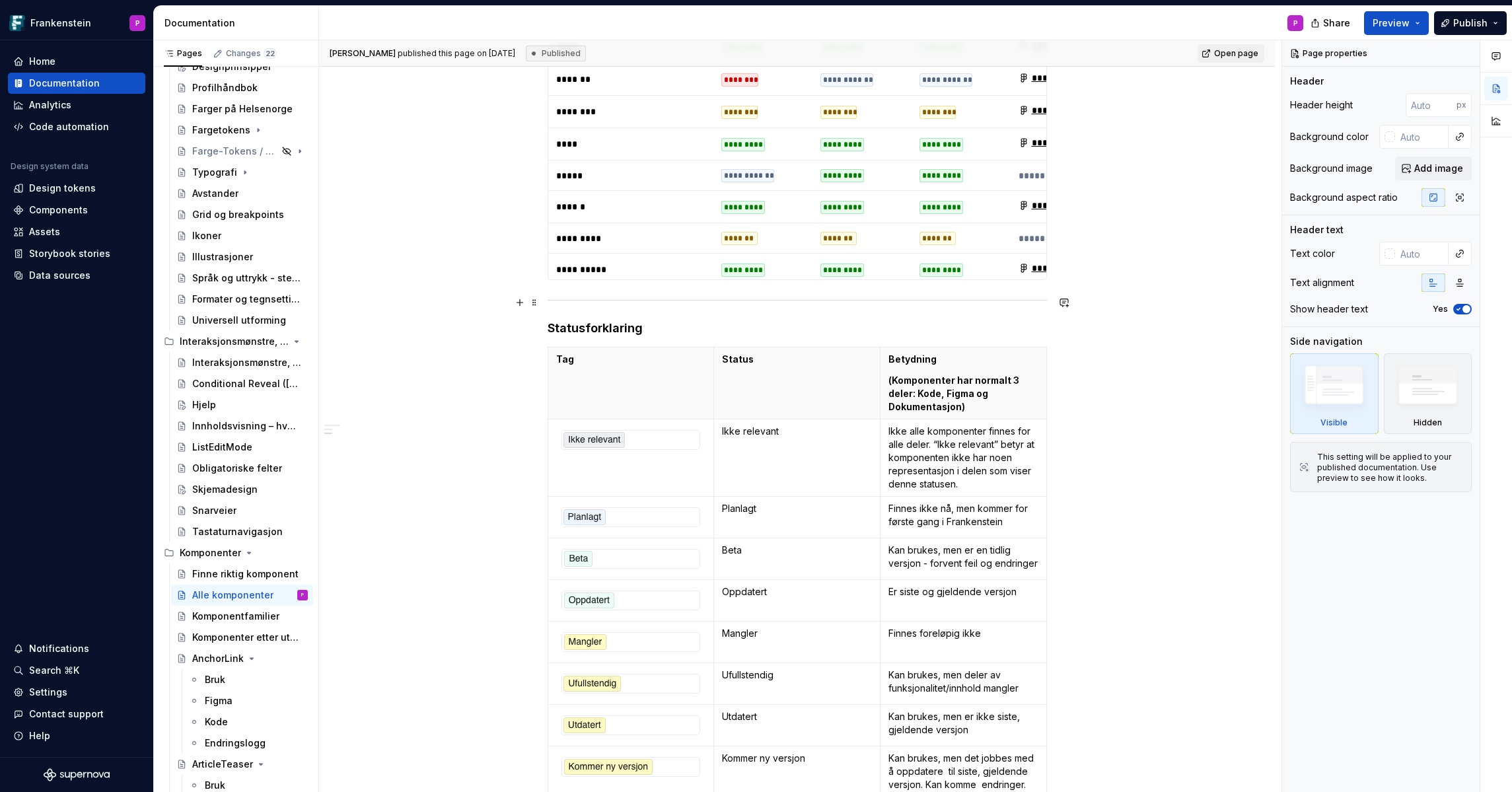
click at [580, 299] on div at bounding box center [797, 300] width 500 height 9
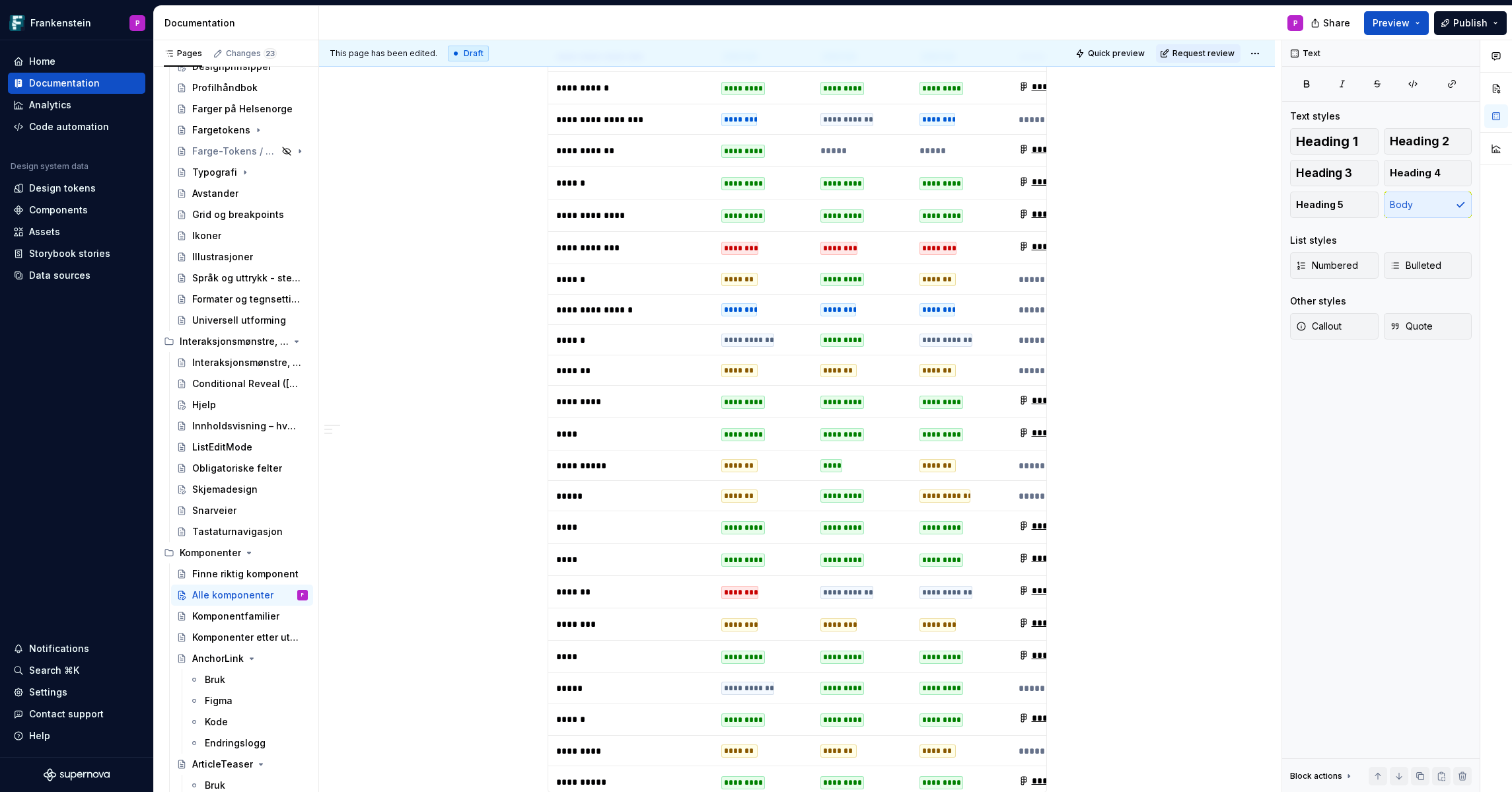
scroll to position [2579, 0]
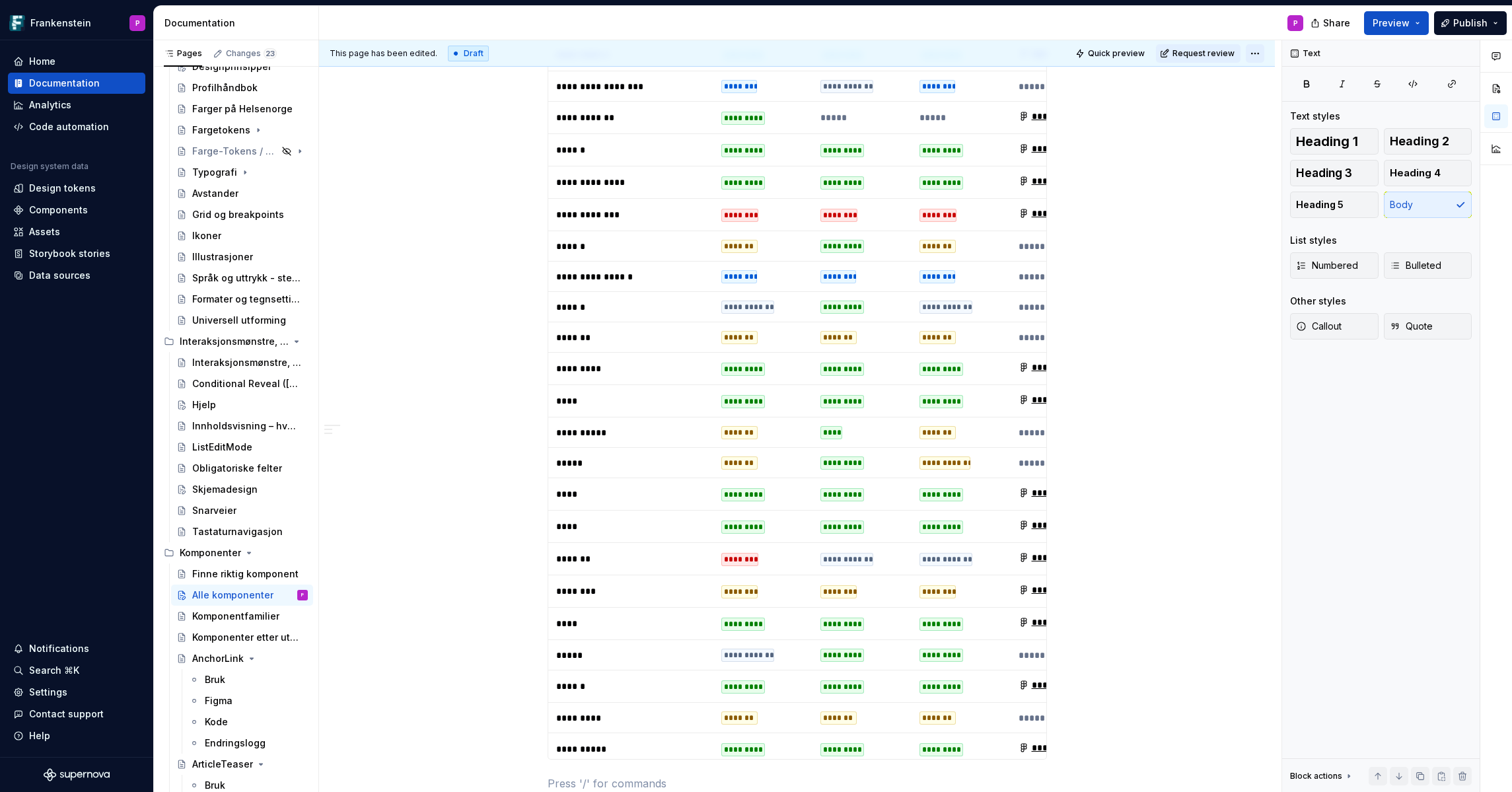
click at [1259, 56] on html "Frankenstein P Home Documentation Analytics Code automation Design system data …" at bounding box center [756, 396] width 1512 height 792
click at [1412, 141] on div "Ready for publish" at bounding box center [1454, 145] width 92 height 13
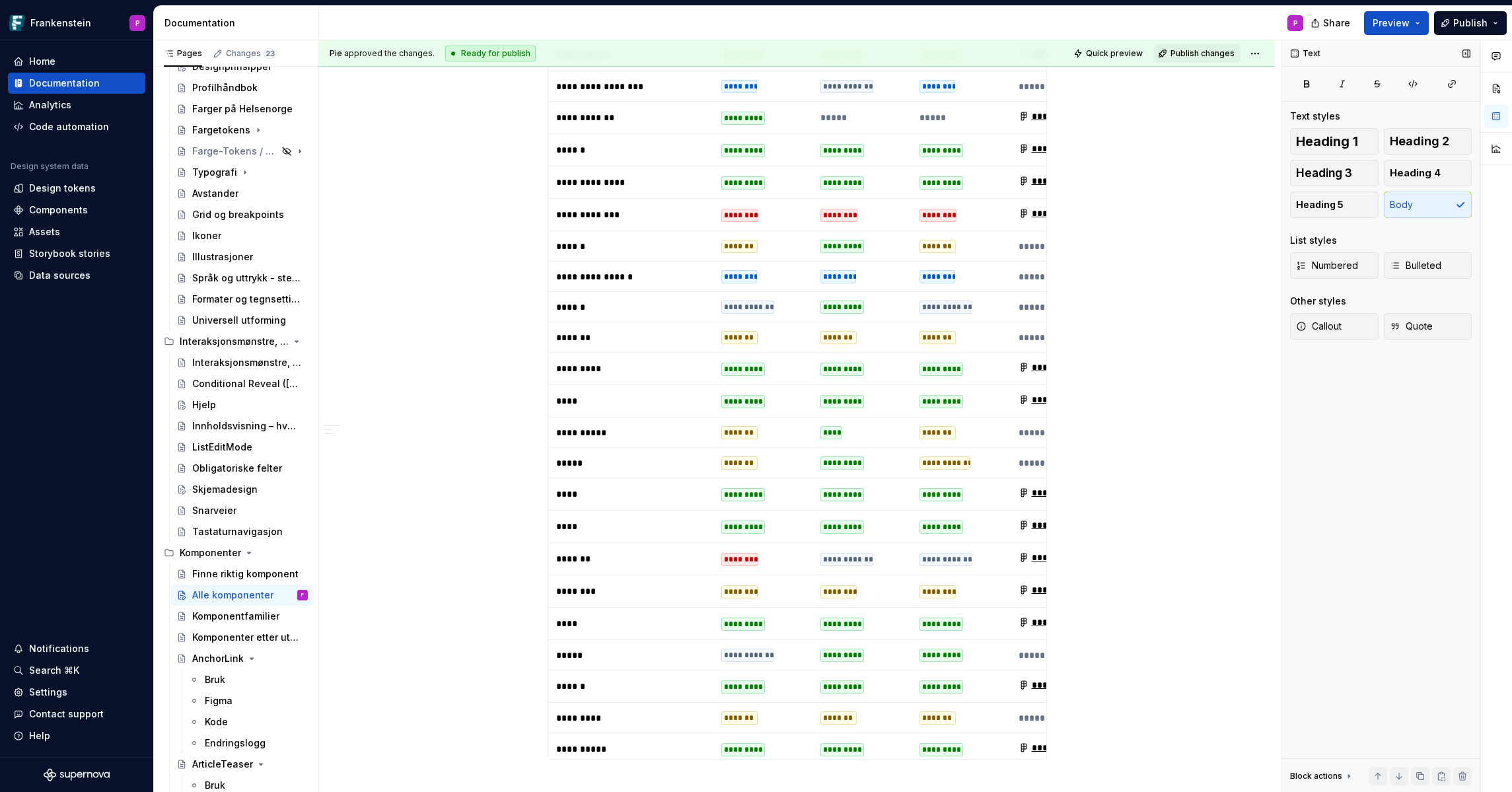
scroll to position [2216, 0]
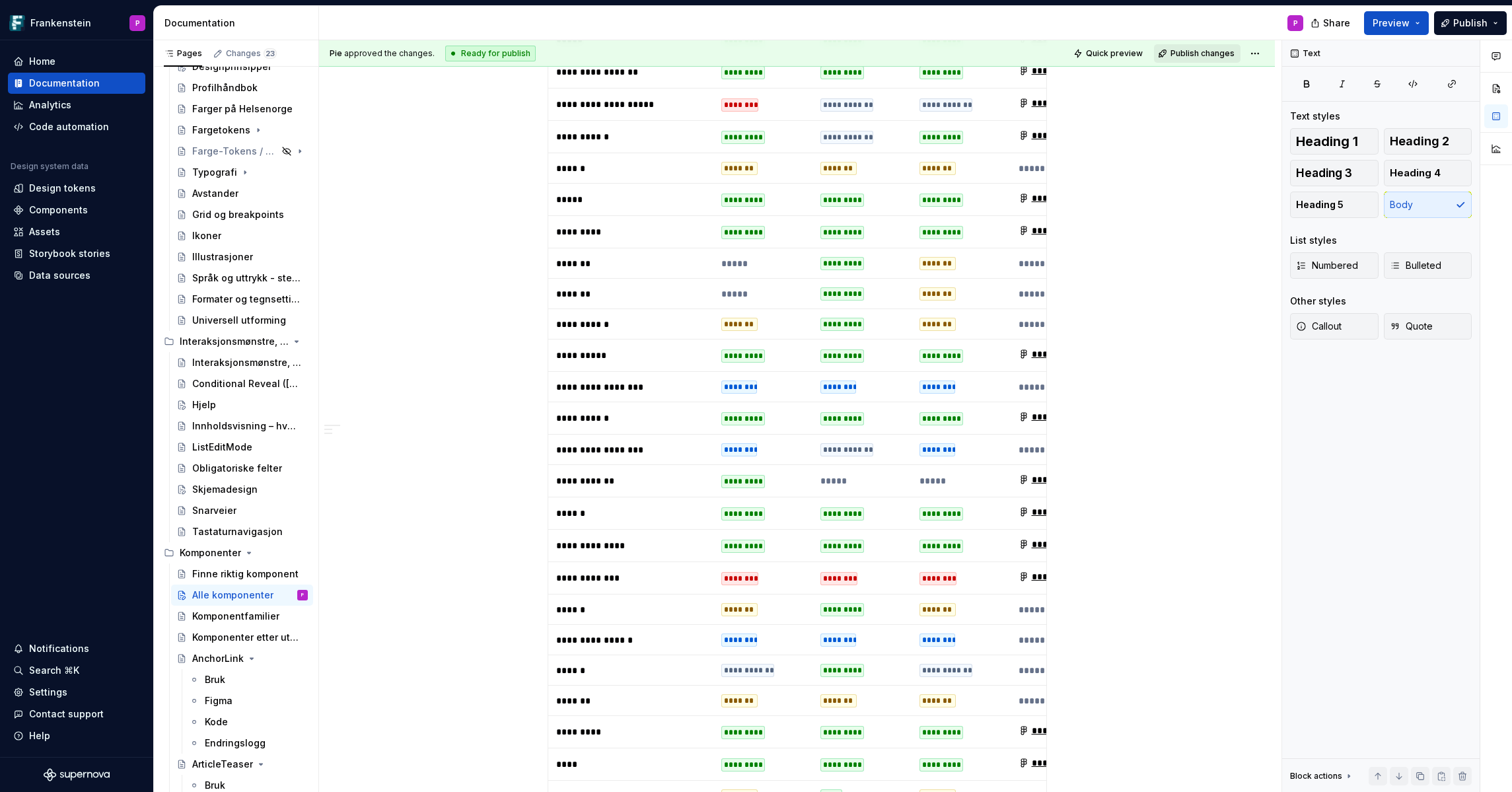
click at [1208, 54] on span "Publish changes" at bounding box center [1203, 54] width 64 height 10
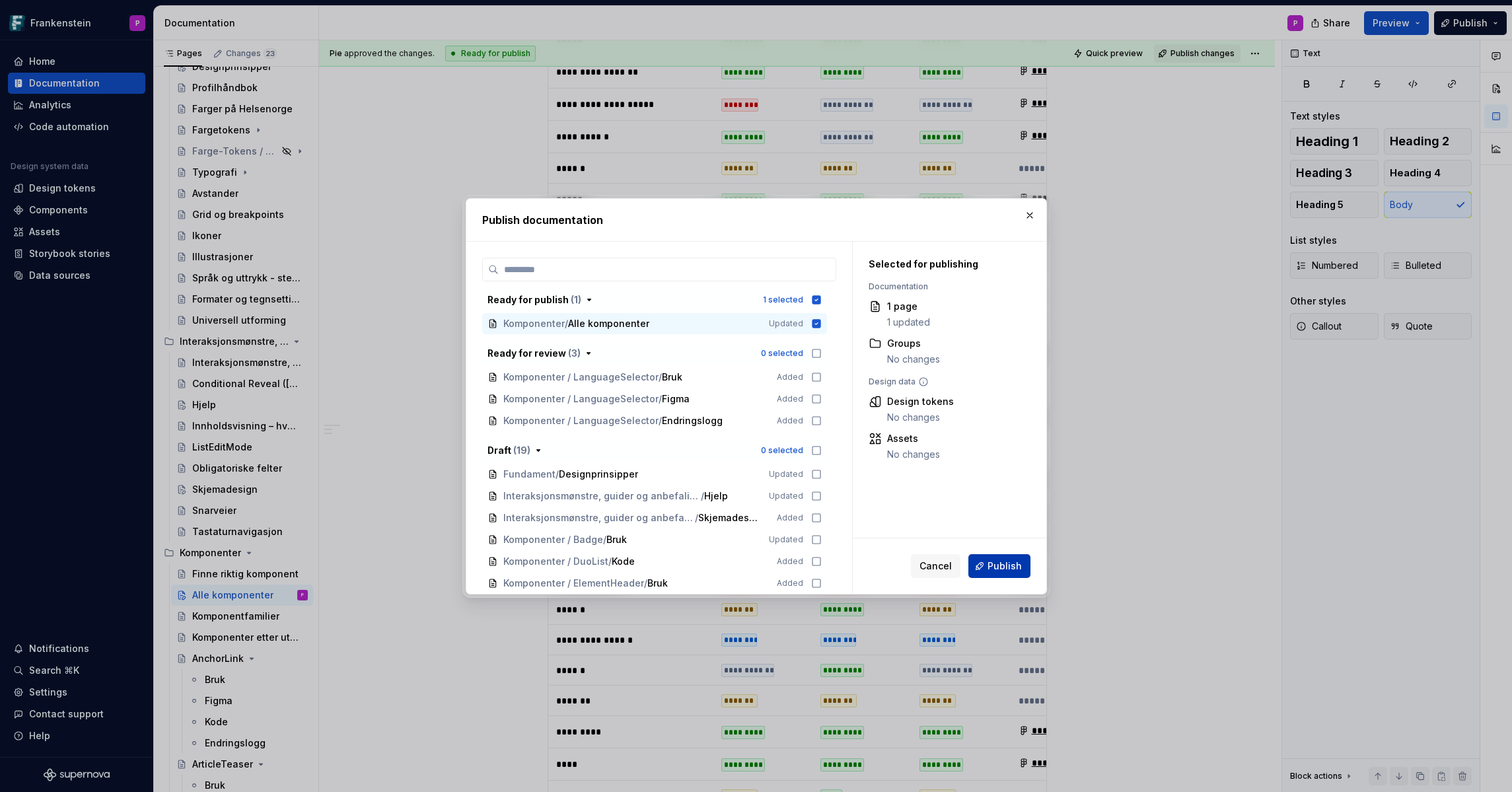
click at [998, 568] on span "Publish" at bounding box center [1005, 565] width 35 height 13
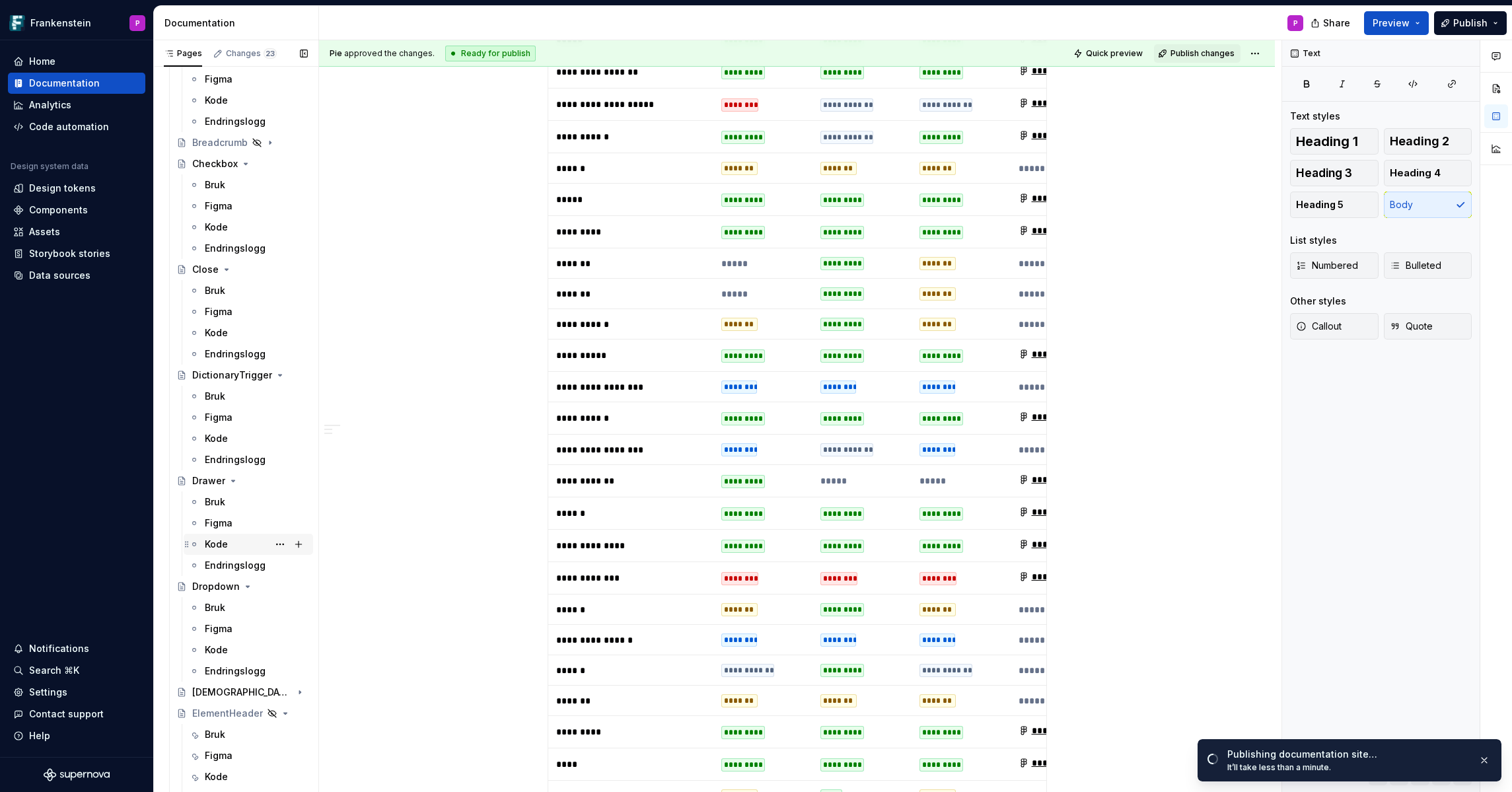
scroll to position [1109, 0]
click at [212, 582] on div "Dropdown" at bounding box center [216, 582] width 48 height 13
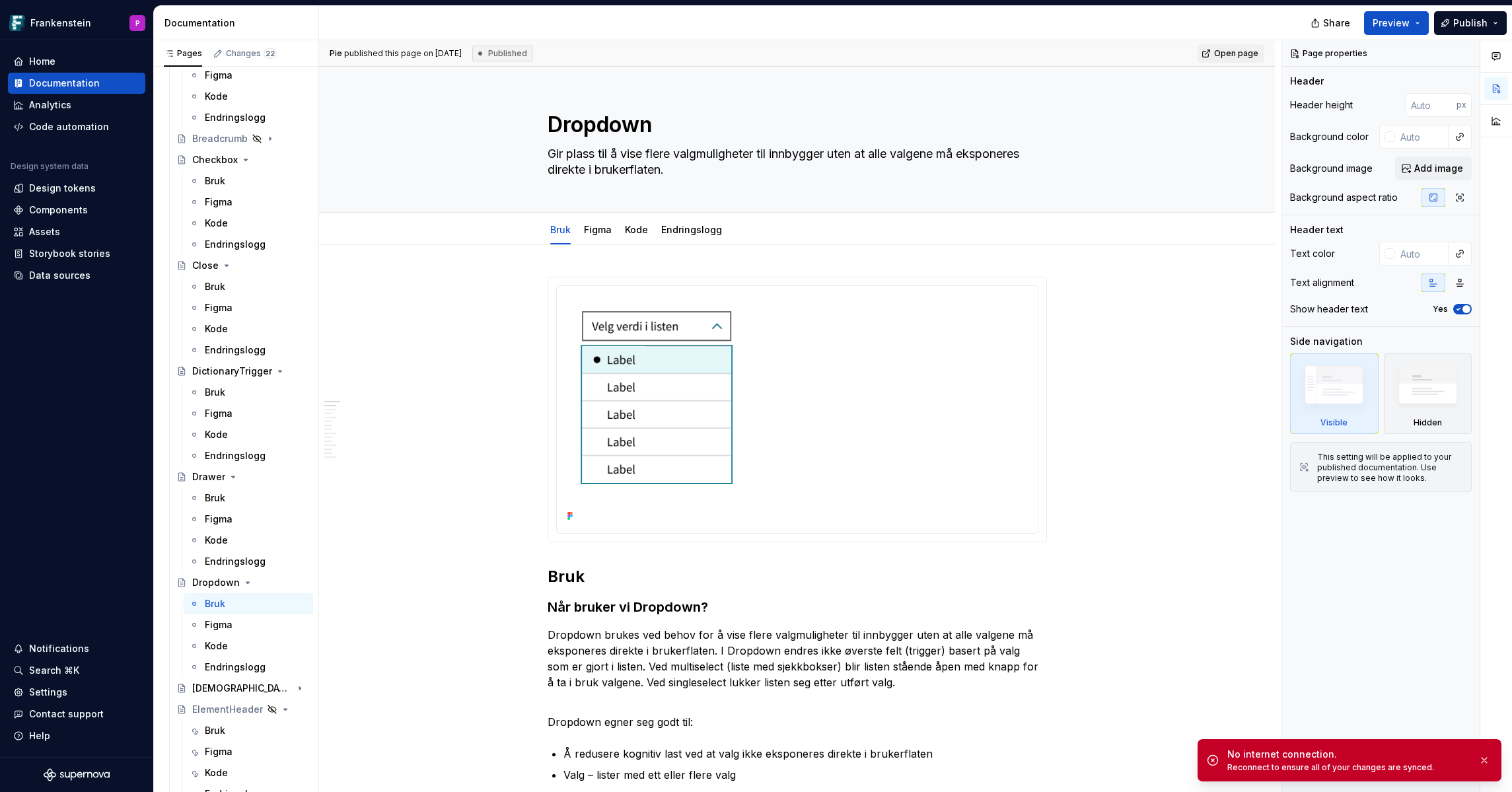
type textarea "*"
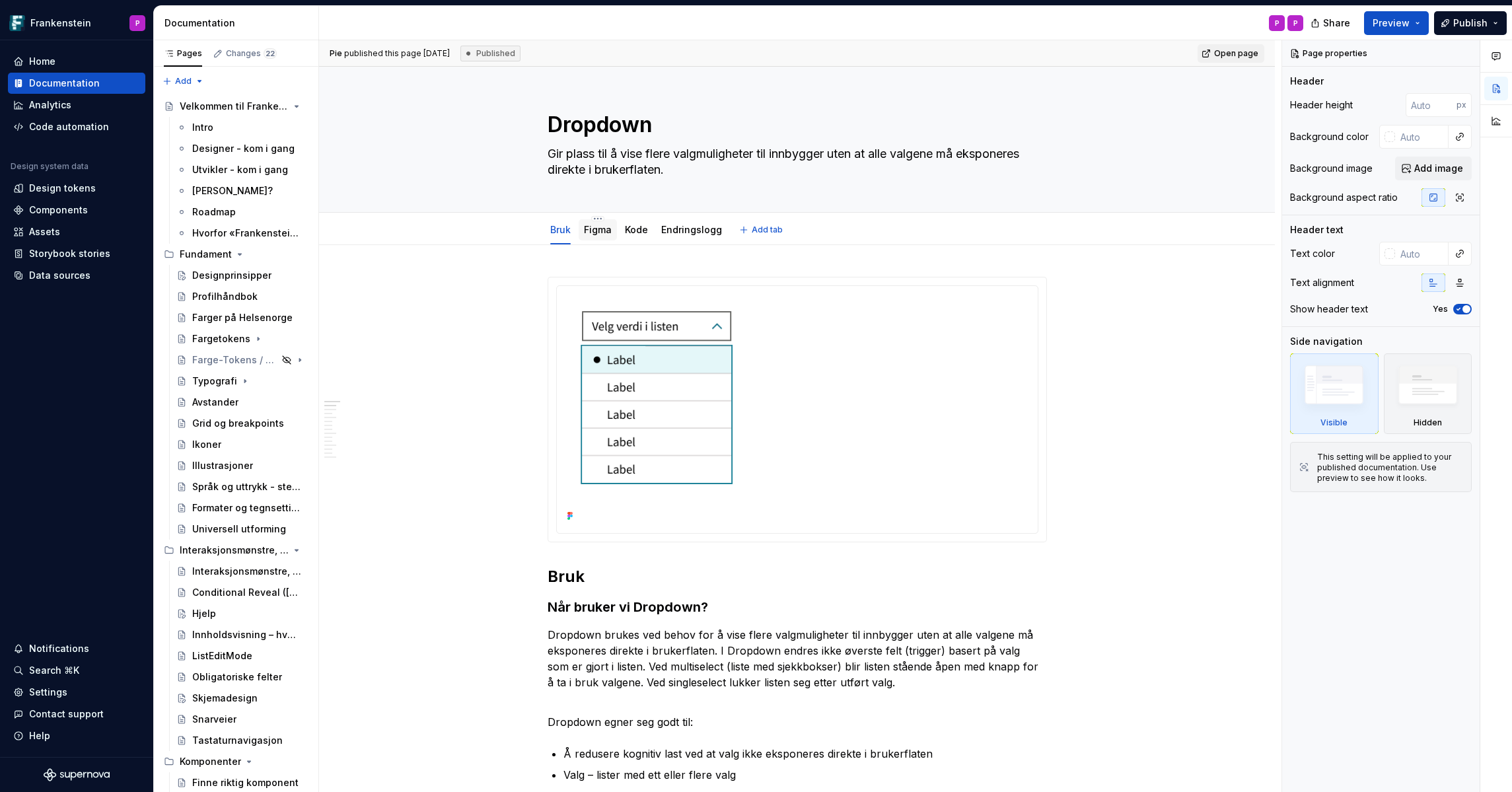
click at [598, 229] on link "Figma" at bounding box center [598, 229] width 28 height 11
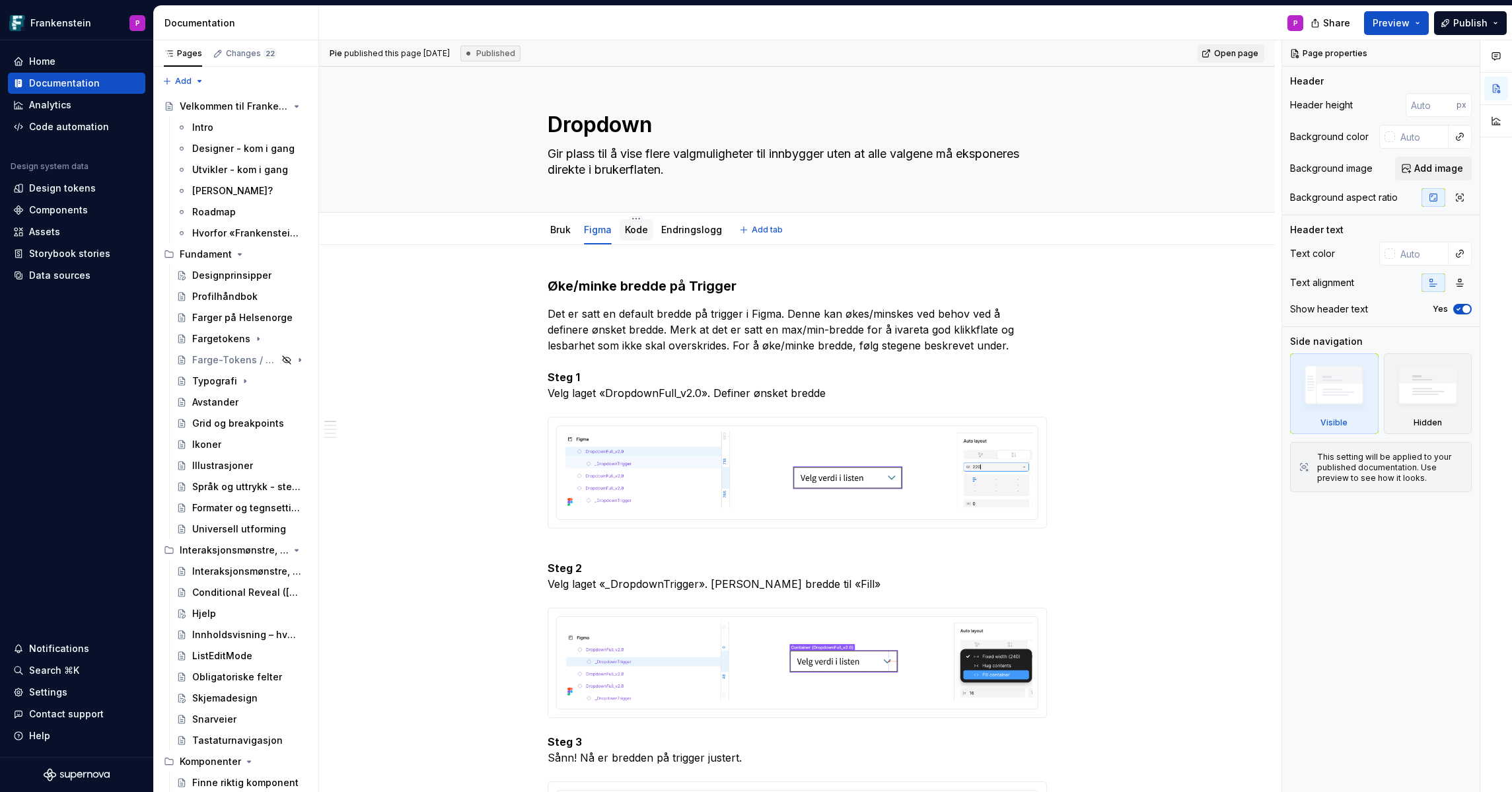
click at [636, 235] on link "Kode" at bounding box center [636, 229] width 23 height 11
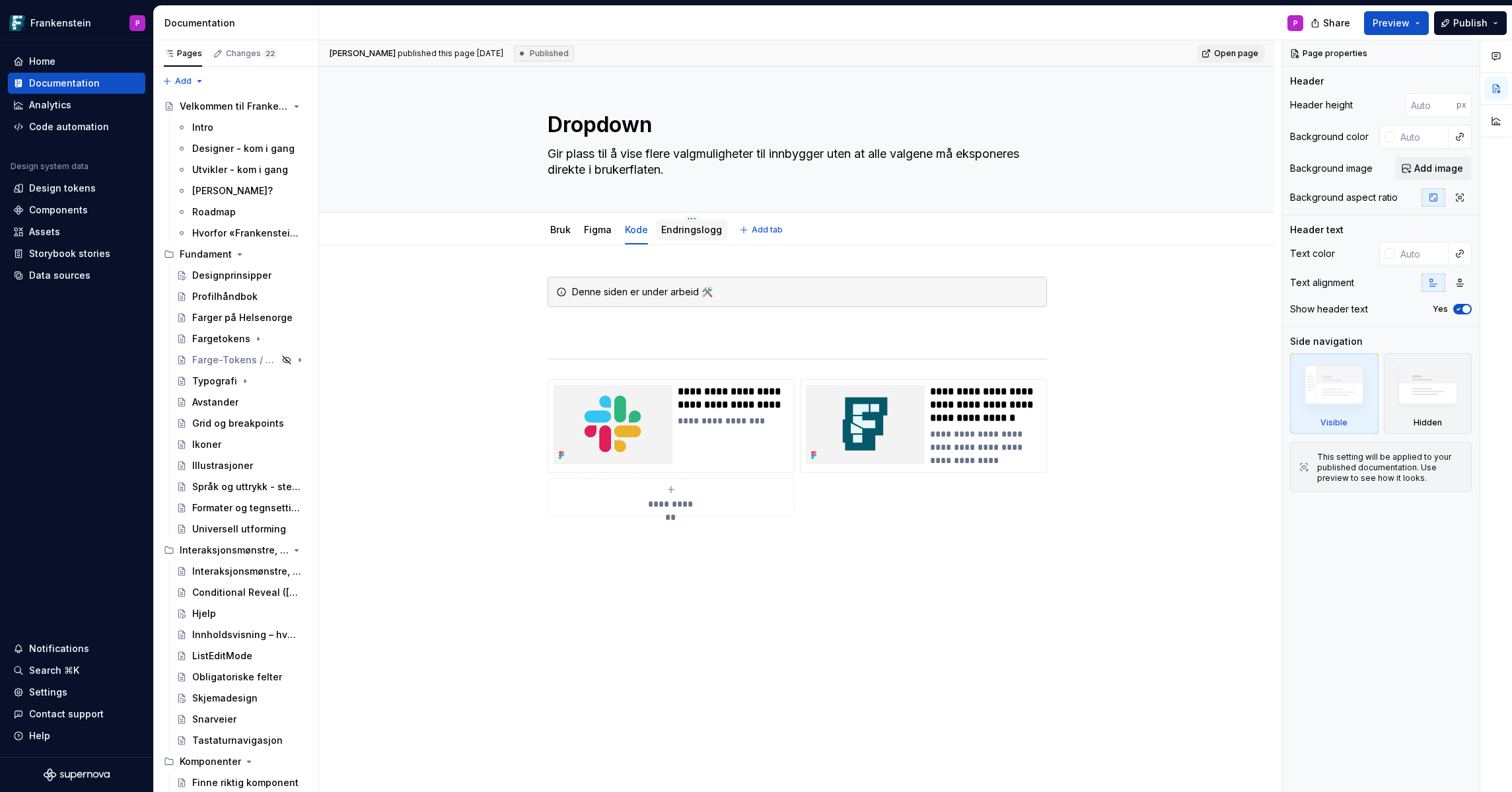
click at [704, 230] on link "Endringslogg" at bounding box center [692, 229] width 61 height 11
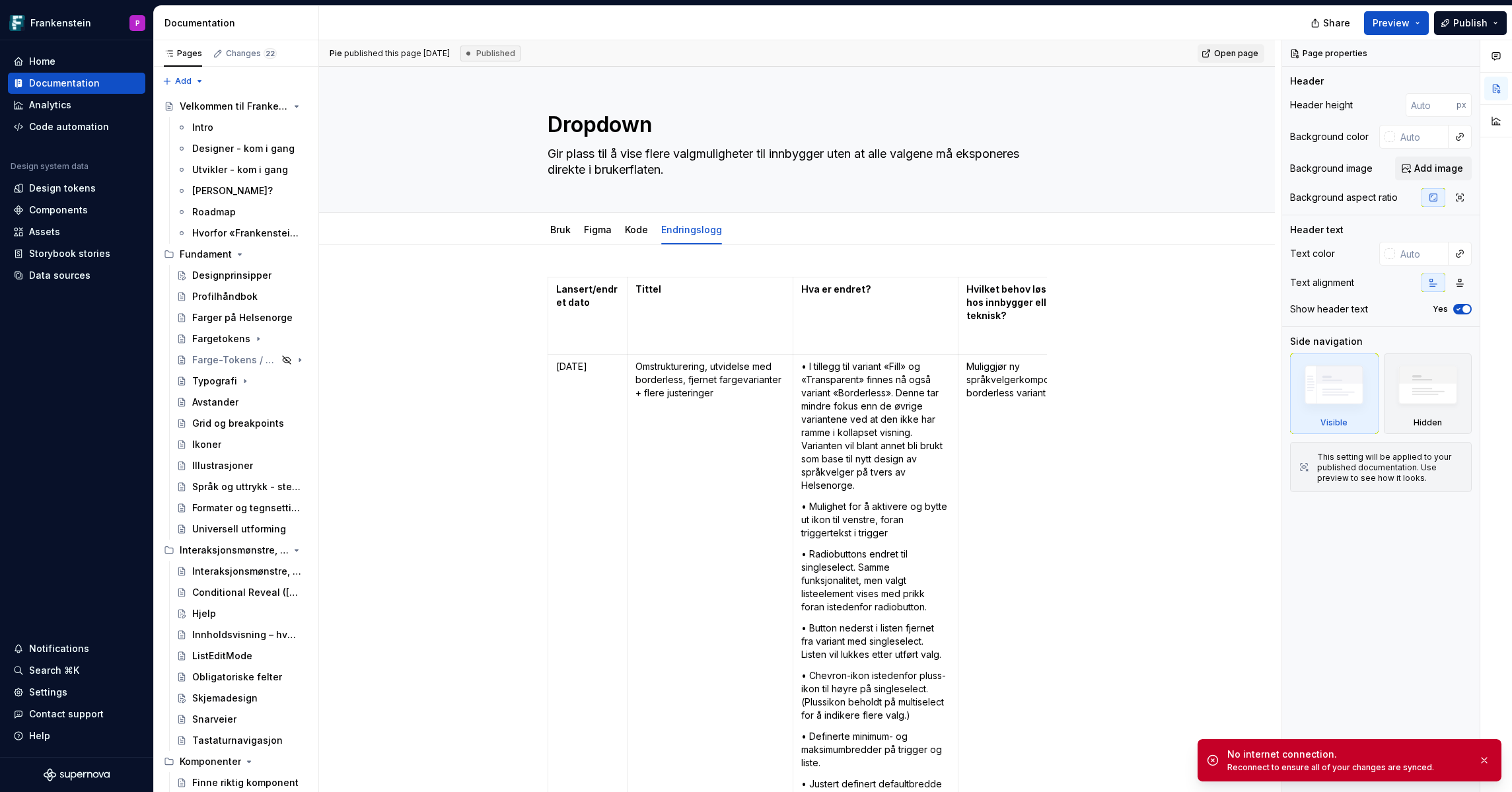
type textarea "*"
